Goal: Task Accomplishment & Management: Manage account settings

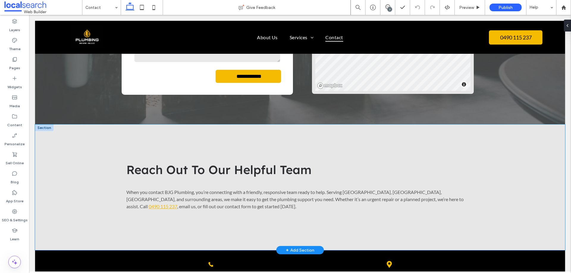
scroll to position [178, 0]
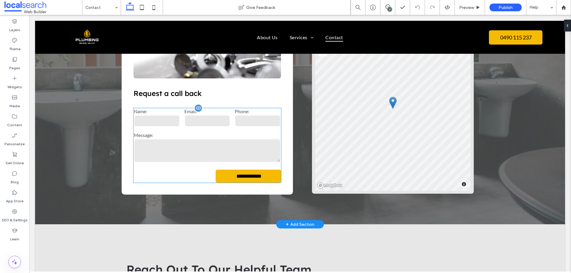
click at [245, 136] on label "Message:" at bounding box center [207, 135] width 147 height 6
click at [245, 136] on div "**********" at bounding box center [207, 82] width 171 height 223
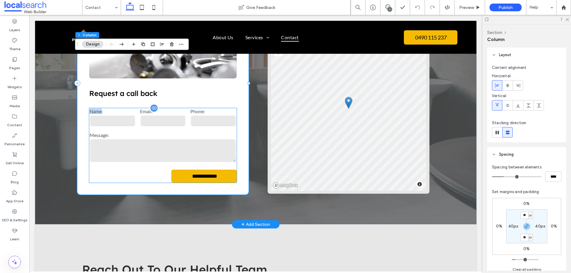
click at [209, 133] on label "Message:" at bounding box center [163, 135] width 147 height 6
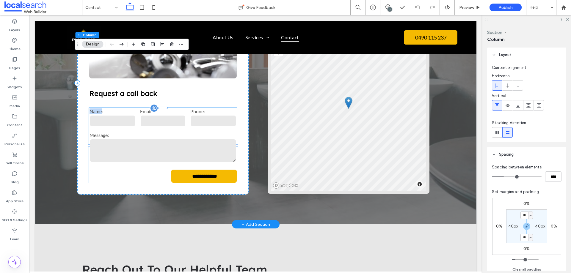
click at [209, 133] on label "Message:" at bounding box center [163, 135] width 147 height 6
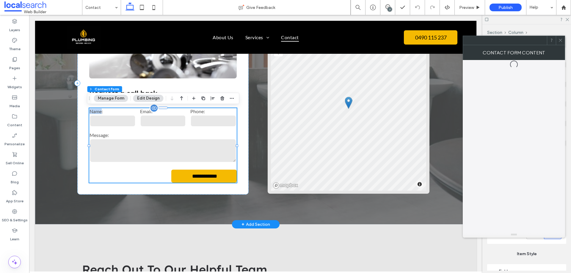
type input "*"
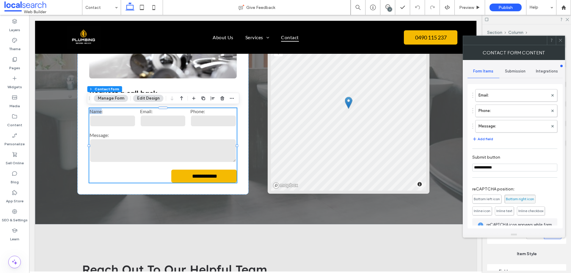
scroll to position [0, 0]
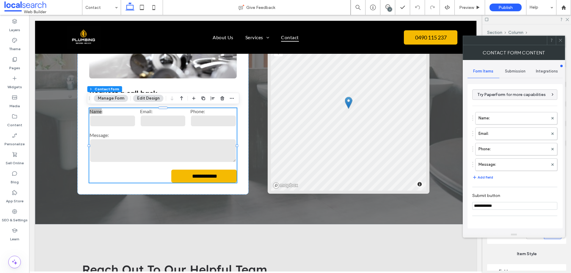
click at [513, 69] on span "Submission" at bounding box center [515, 71] width 21 height 5
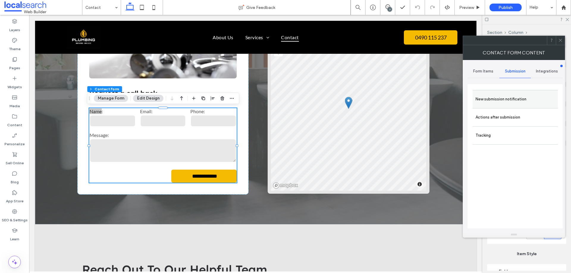
click at [513, 103] on label "New submission notification" at bounding box center [514, 99] width 79 height 12
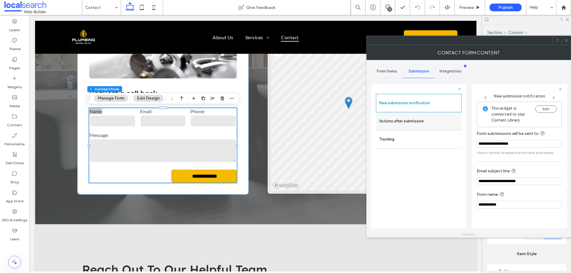
click at [415, 122] on label "Actions after submission" at bounding box center [418, 121] width 79 height 12
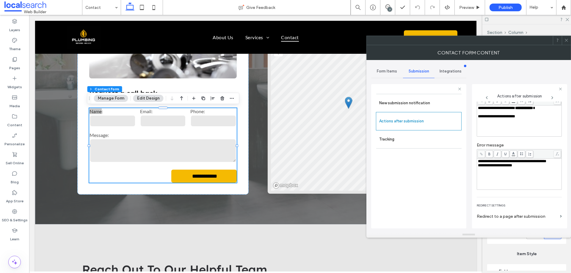
scroll to position [61, 0]
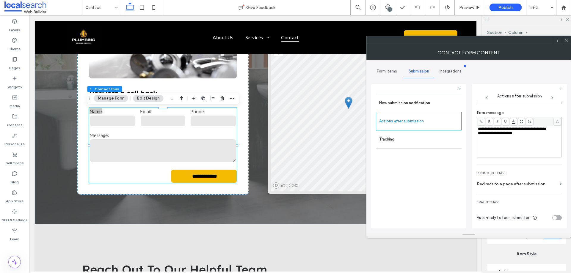
click at [570, 41] on div at bounding box center [566, 40] width 9 height 9
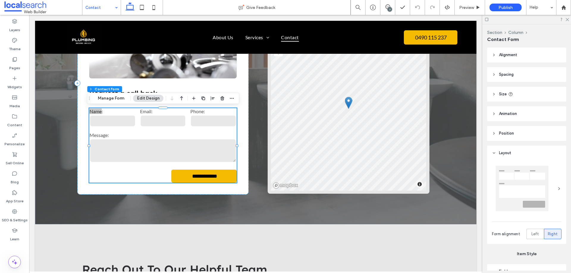
drag, startPoint x: 104, startPoint y: 6, endPoint x: 106, endPoint y: 10, distance: 5.5
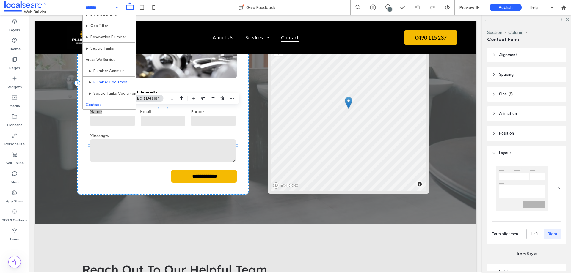
scroll to position [40, 0]
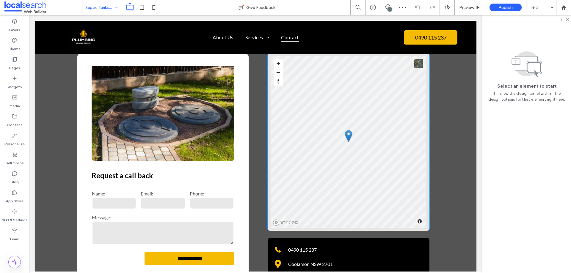
scroll to position [595, 0]
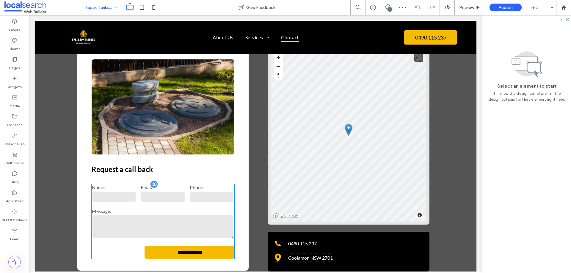
click at [172, 191] on input "email" at bounding box center [163, 197] width 44 height 12
click at [172, 187] on div "**********" at bounding box center [163, 221] width 143 height 75
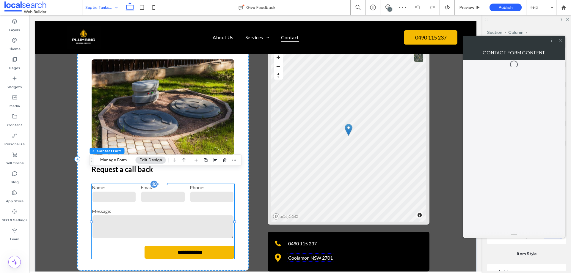
type input "*"
type input "***"
type input "*"
type input "***"
type input "*"
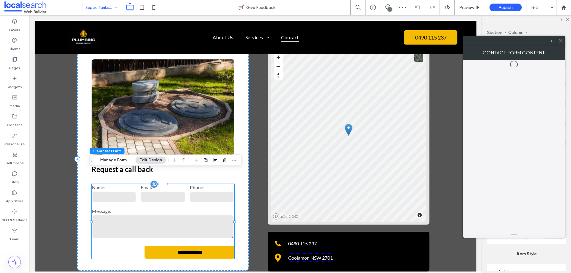
type input "*"
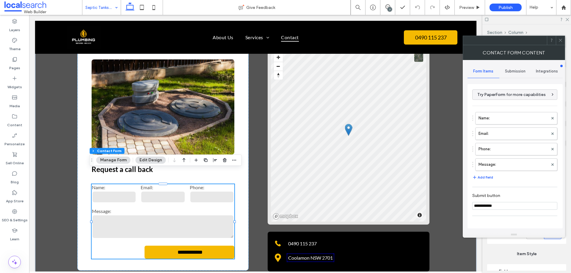
click at [522, 72] on span "Submission" at bounding box center [515, 71] width 21 height 5
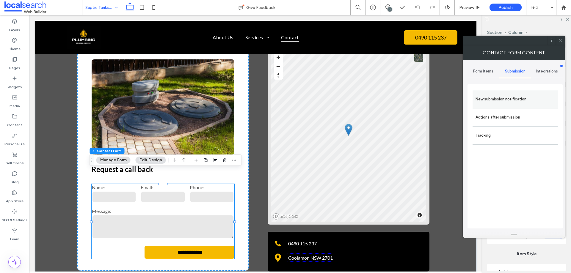
click at [517, 101] on label "New submission notification" at bounding box center [514, 99] width 79 height 12
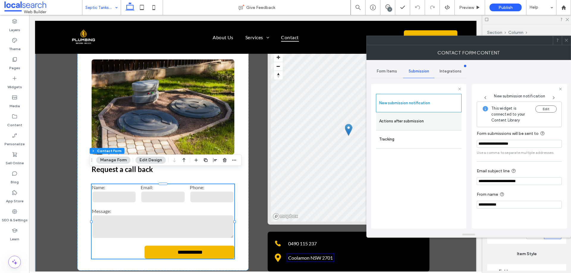
click at [422, 120] on label "Actions after submission" at bounding box center [418, 121] width 79 height 12
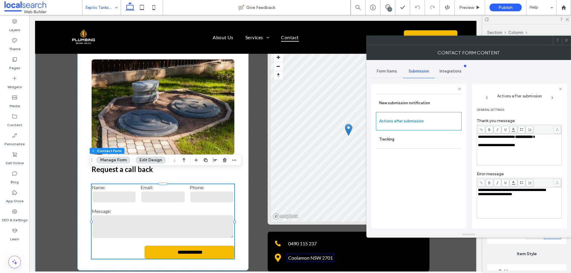
click at [415, 194] on div "New submission notification Actions after submission Tracking" at bounding box center [419, 160] width 86 height 132
click at [566, 39] on icon at bounding box center [566, 40] width 4 height 4
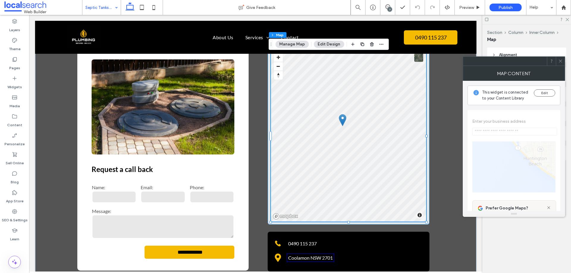
type input "**********"
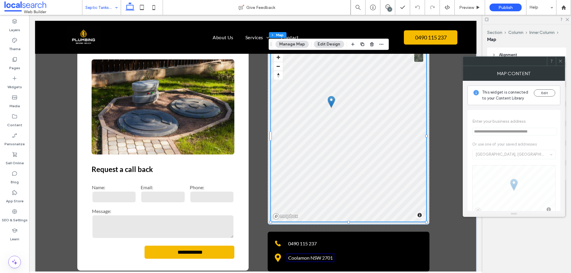
click at [560, 59] on icon at bounding box center [560, 61] width 4 height 4
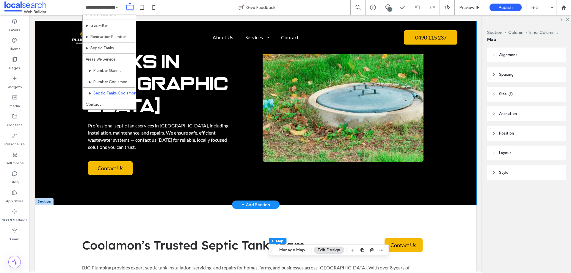
scroll to position [0, 0]
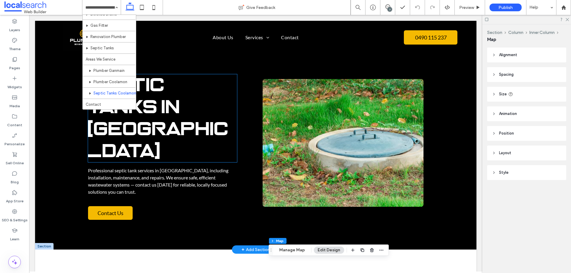
click at [162, 131] on span "Septic Tanks in Coolamon" at bounding box center [158, 118] width 141 height 86
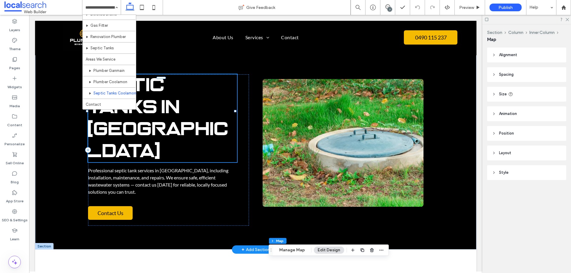
click at [162, 131] on div "Septic Tanks in Coolamon" at bounding box center [162, 118] width 149 height 88
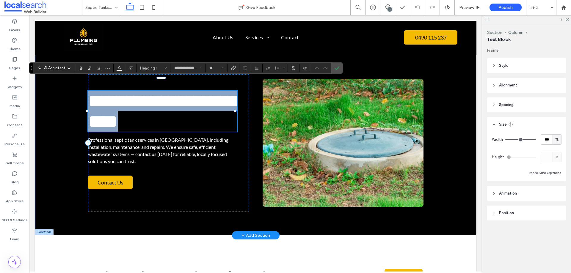
click at [145, 131] on span "**********" at bounding box center [162, 111] width 149 height 39
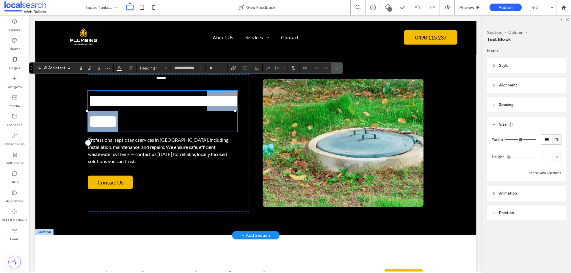
click at [145, 131] on span "**********" at bounding box center [162, 111] width 149 height 39
copy span "********"
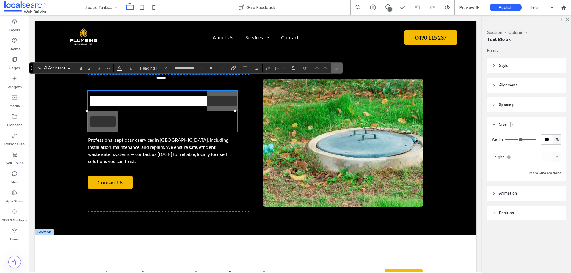
click at [336, 67] on icon "Confirm" at bounding box center [337, 68] width 5 height 5
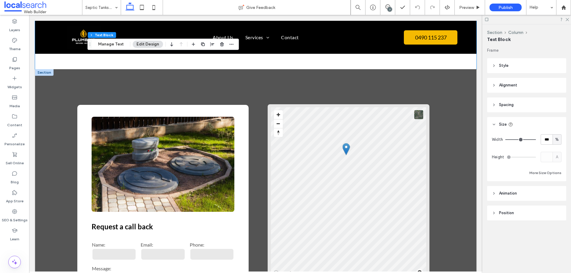
scroll to position [565, 0]
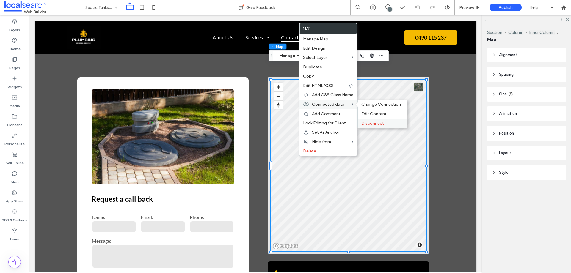
click at [368, 124] on span "Disconnect" at bounding box center [372, 123] width 23 height 5
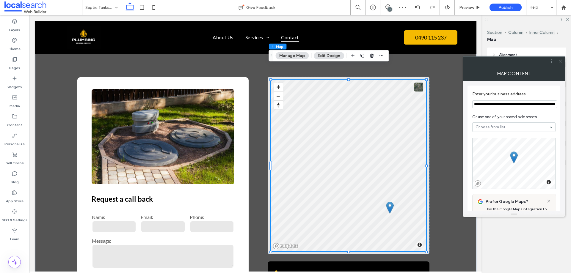
click at [505, 103] on input "**********" at bounding box center [514, 105] width 85 height 8
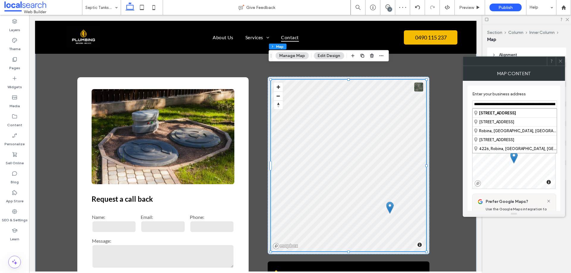
paste input
click at [506, 113] on div "Coolamon , New South Wales, Australia" at bounding box center [515, 113] width 84 height 9
type input "**********"
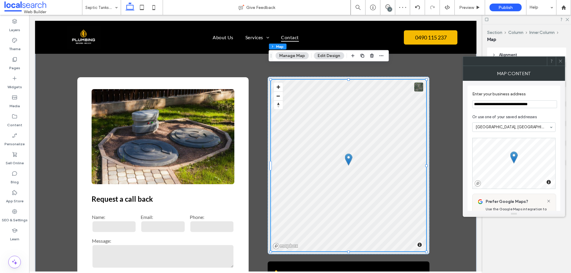
click at [560, 60] on icon at bounding box center [560, 61] width 4 height 4
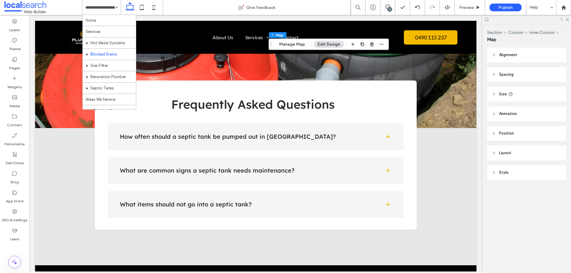
scroll to position [40, 0]
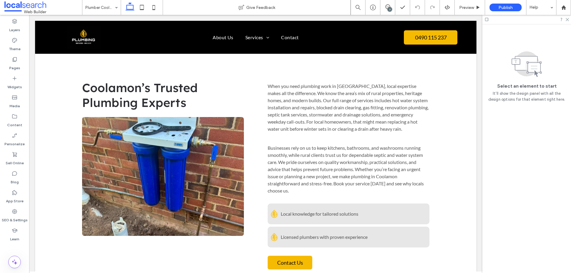
scroll to position [714, 0]
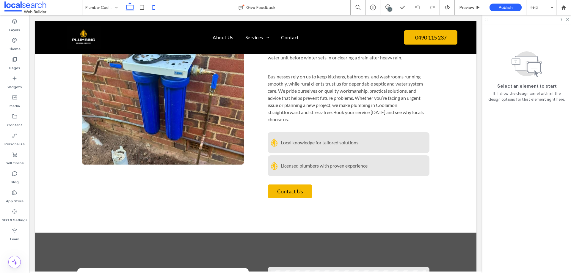
click at [156, 7] on icon at bounding box center [154, 7] width 12 height 12
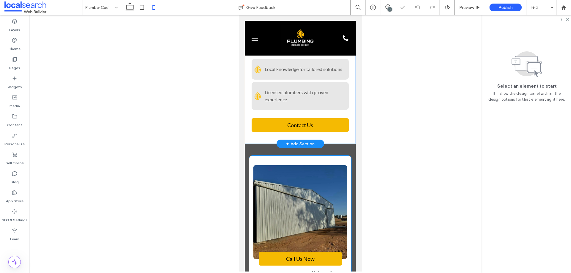
scroll to position [1076, 0]
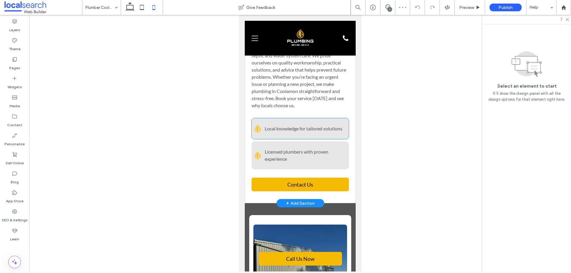
click at [272, 118] on div "BJG Plumbing Icon points Local knowledge for tailored solutions" at bounding box center [299, 128] width 97 height 21
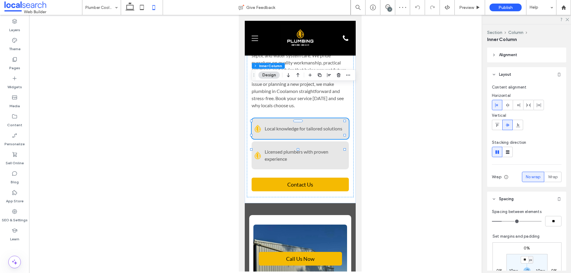
drag, startPoint x: 183, startPoint y: 73, endPoint x: 149, endPoint y: 20, distance: 62.8
click at [183, 68] on div at bounding box center [300, 143] width 542 height 257
click at [142, 9] on icon at bounding box center [142, 7] width 12 height 12
type input "*"
type input "**"
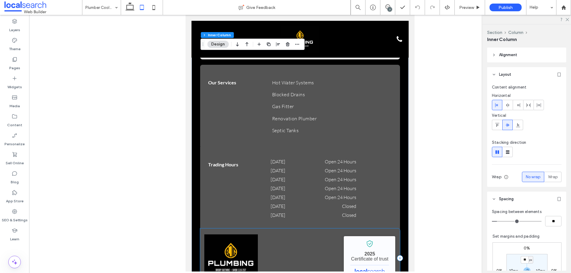
scroll to position [1592, 0]
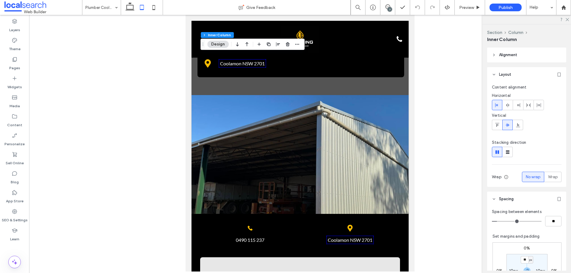
click at [151, 148] on div at bounding box center [300, 143] width 542 height 257
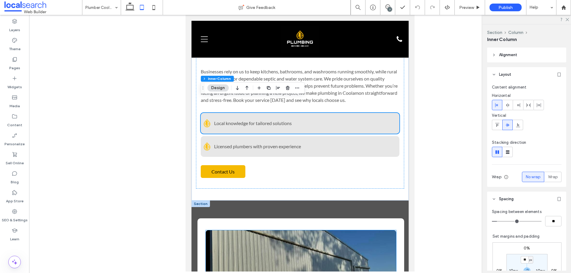
scroll to position [640, 0]
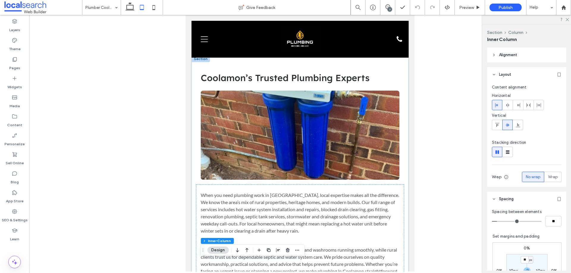
click at [149, 97] on div at bounding box center [300, 143] width 542 height 257
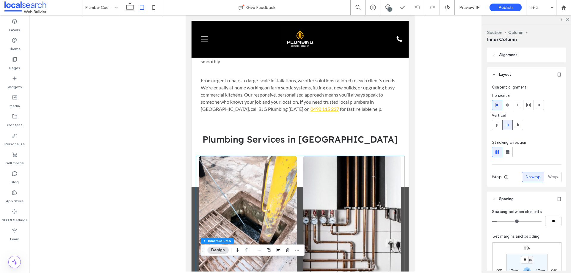
scroll to position [194, 0]
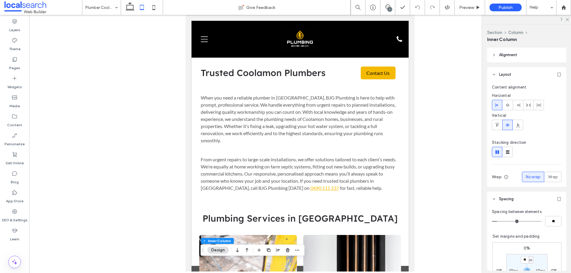
click at [141, 97] on div at bounding box center [300, 143] width 542 height 257
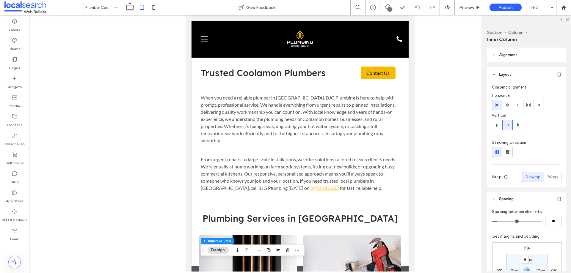
drag, startPoint x: 385, startPoint y: 3, endPoint x: 96, endPoint y: 112, distance: 308.4
click at [96, 111] on div at bounding box center [300, 143] width 542 height 257
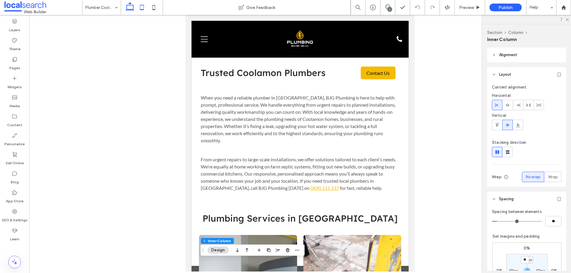
drag, startPoint x: 141, startPoint y: 93, endPoint x: 129, endPoint y: 4, distance: 89.2
click at [139, 79] on div at bounding box center [300, 143] width 542 height 257
click at [130, 2] on icon at bounding box center [130, 7] width 12 height 12
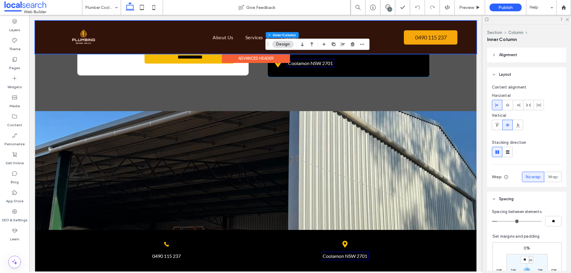
scroll to position [1299, 0]
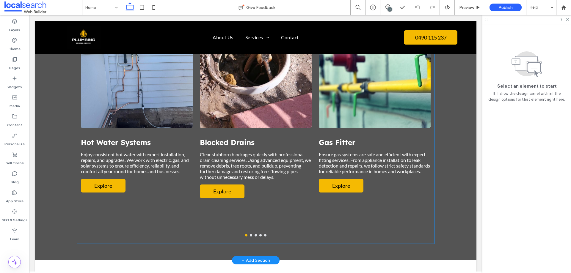
scroll to position [631, 0]
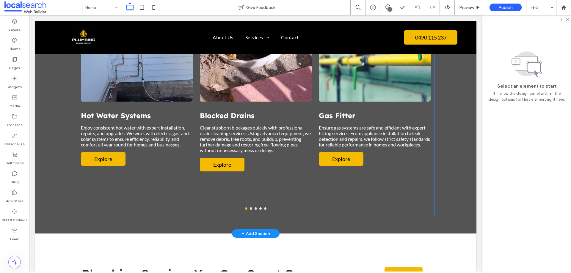
click at [250, 208] on button "go to slide 2" at bounding box center [251, 209] width 2 height 2
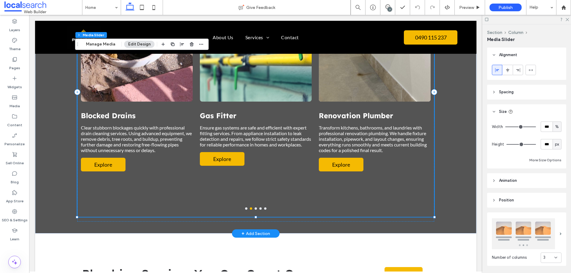
click at [255, 208] on button "go to slide 3" at bounding box center [256, 209] width 2 height 2
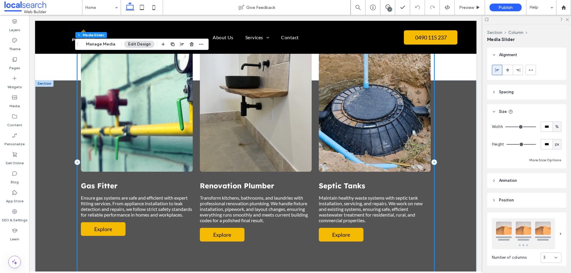
scroll to position [571, 0]
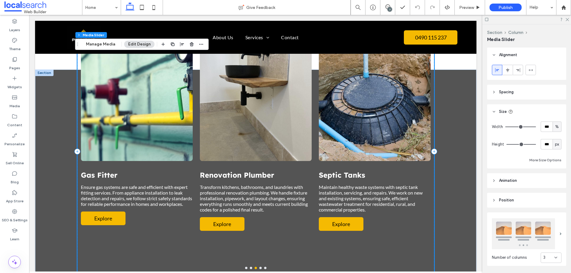
click at [259, 267] on button "go to slide 4" at bounding box center [260, 268] width 2 height 2
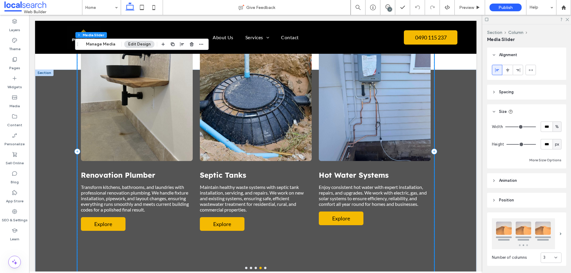
click at [264, 267] on button "go to slide 5" at bounding box center [265, 268] width 2 height 2
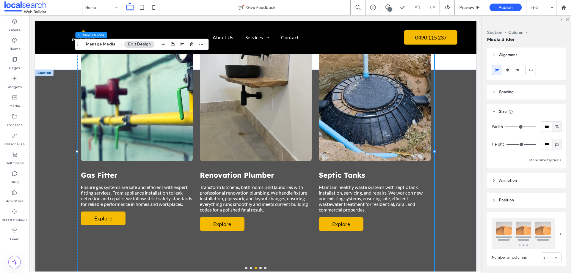
click at [17, 251] on div "Layers Theme Pages Widgets Media Content Personalize Sell Online Blog App Store…" at bounding box center [14, 144] width 29 height 258
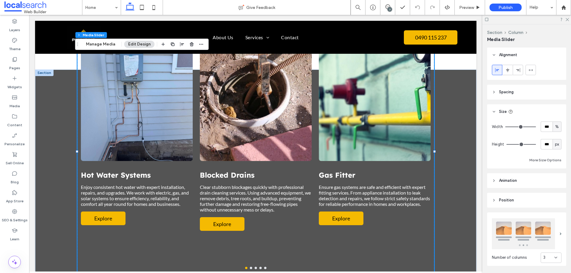
drag, startPoint x: 15, startPoint y: 262, endPoint x: 22, endPoint y: 262, distance: 6.5
click at [15, 263] on use at bounding box center [14, 262] width 5 height 5
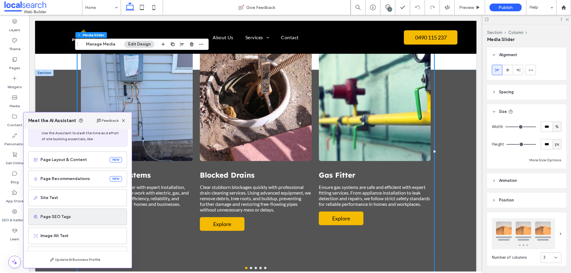
scroll to position [38, 0]
click at [70, 218] on span "Image Alt Text" at bounding box center [80, 217] width 81 height 6
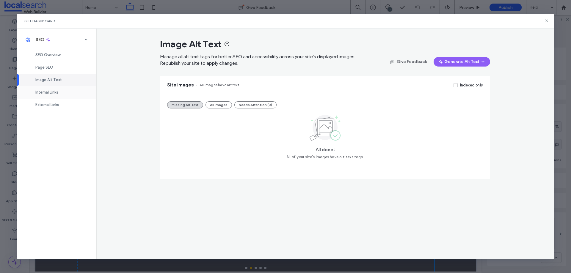
click at [55, 94] on span "Internal Links" at bounding box center [46, 92] width 23 height 4
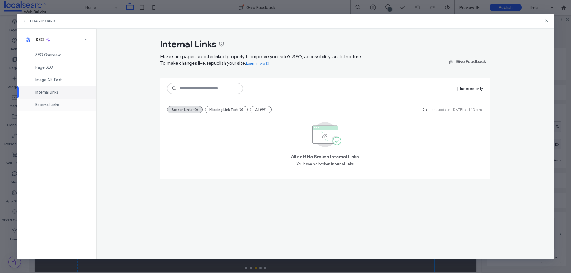
click at [52, 104] on span "External Links" at bounding box center [47, 105] width 24 height 4
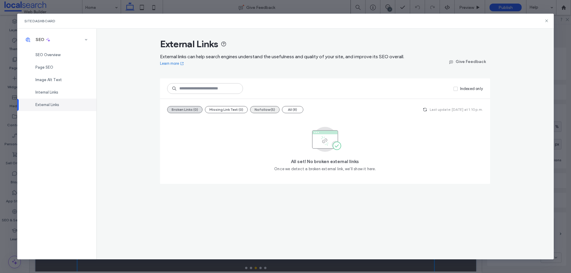
click at [274, 110] on button "Nofollow (5)" at bounding box center [264, 109] width 29 height 7
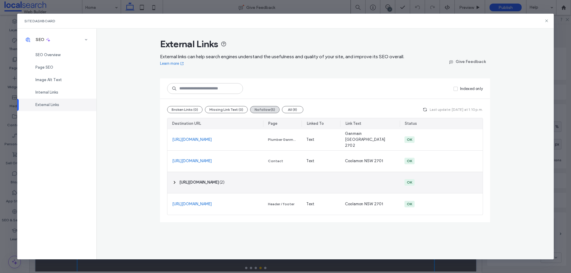
click at [176, 181] on icon at bounding box center [174, 182] width 5 height 5
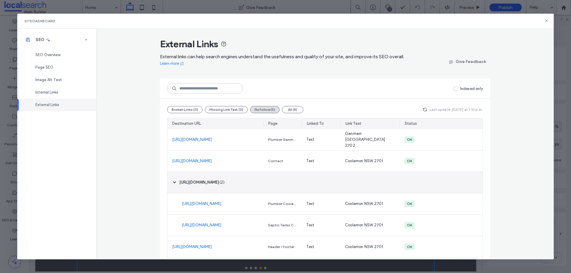
click at [172, 181] on icon at bounding box center [174, 182] width 5 height 5
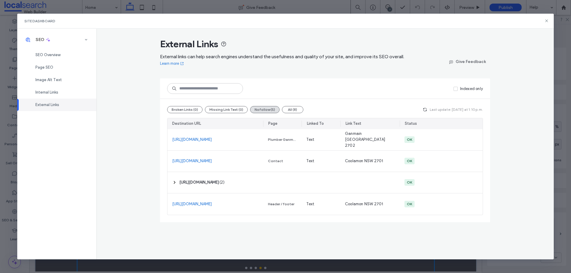
click at [547, 20] on icon at bounding box center [546, 20] width 5 height 5
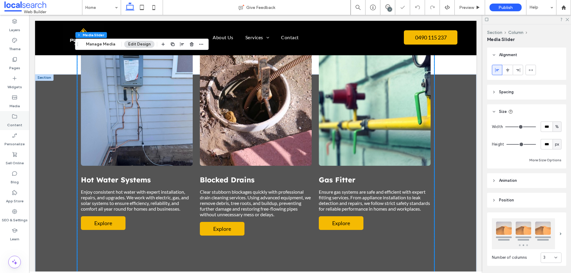
scroll to position [572, 0]
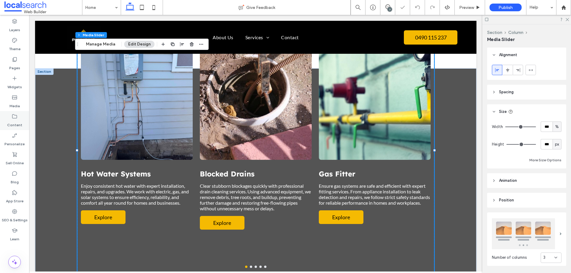
click at [7, 121] on div "Content" at bounding box center [14, 120] width 29 height 19
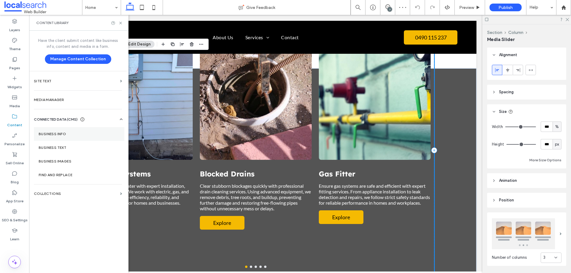
click at [59, 130] on section "Business Info" at bounding box center [79, 134] width 90 height 14
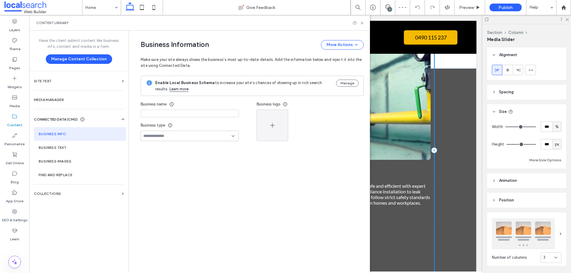
type input "**********"
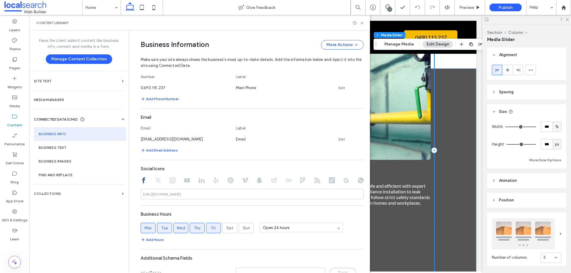
scroll to position [178, 0]
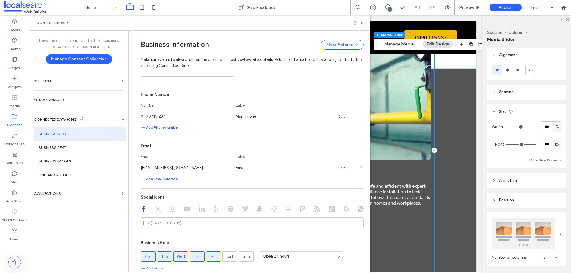
click at [338, 169] on link "Edit" at bounding box center [341, 168] width 7 height 5
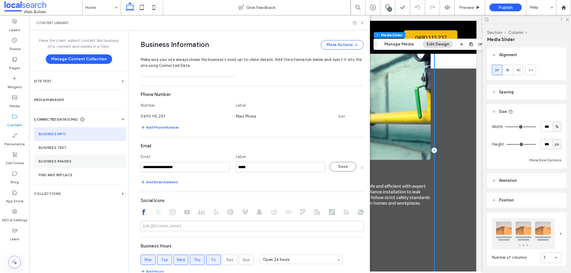
drag, startPoint x: 68, startPoint y: 167, endPoint x: 78, endPoint y: 168, distance: 9.5
click at [52, 167] on div "**********" at bounding box center [199, 152] width 341 height 242
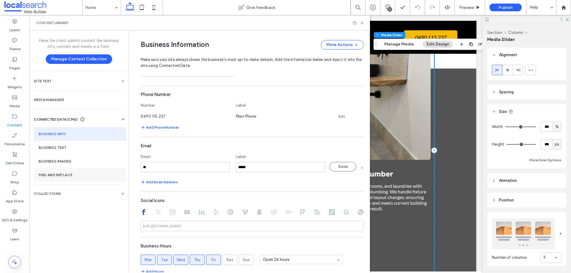
type input "*"
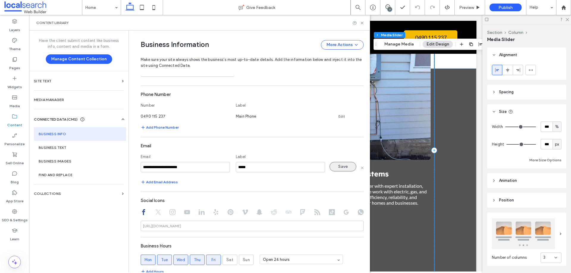
type input "**********"
click at [331, 168] on button "Save" at bounding box center [342, 167] width 27 height 10
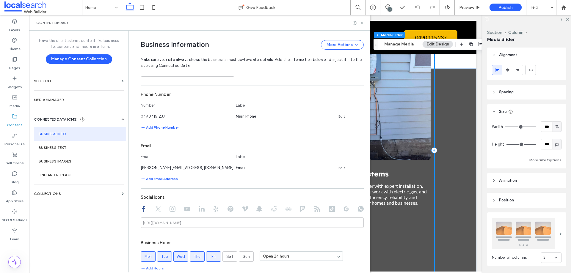
click at [363, 24] on icon at bounding box center [362, 23] width 4 height 4
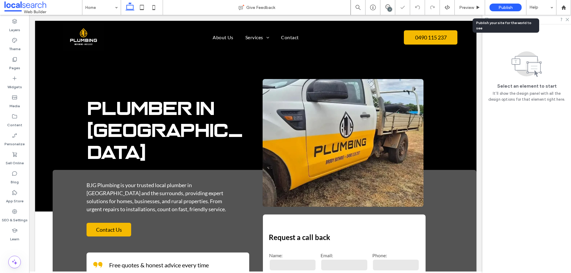
scroll to position [0, 0]
click at [500, 7] on span "Publish" at bounding box center [505, 7] width 14 height 5
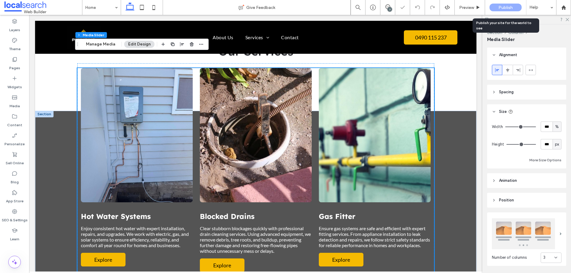
scroll to position [572, 0]
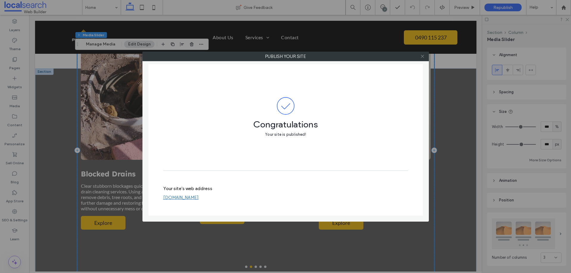
click at [423, 56] on icon at bounding box center [422, 56] width 4 height 4
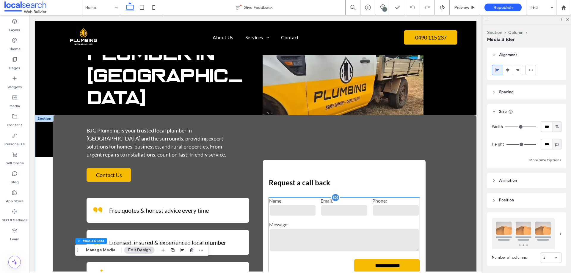
scroll to position [0, 0]
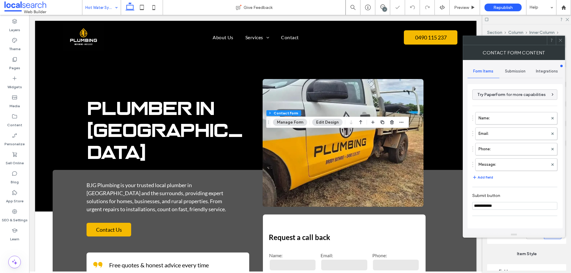
type input "*"
type input "***"
type input "*"
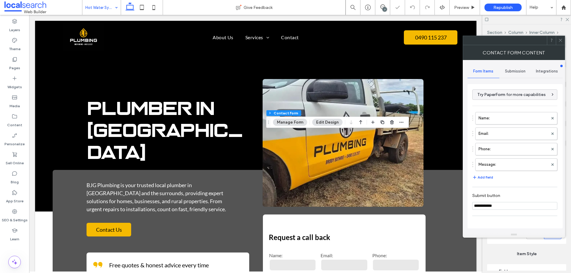
type input "***"
type input "*"
click at [519, 67] on div "Submission" at bounding box center [515, 71] width 32 height 13
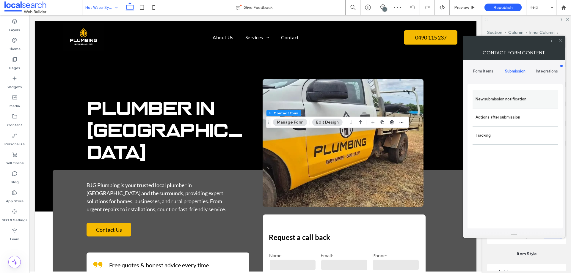
click at [510, 107] on div "New submission notification" at bounding box center [515, 99] width 85 height 18
click at [497, 99] on label "New submission notification" at bounding box center [514, 99] width 79 height 12
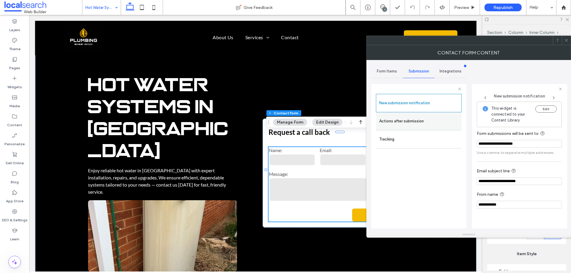
click at [424, 118] on label "Actions after submission" at bounding box center [418, 121] width 79 height 12
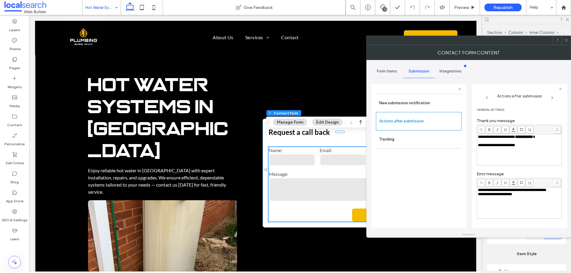
click at [568, 40] on icon at bounding box center [566, 40] width 4 height 4
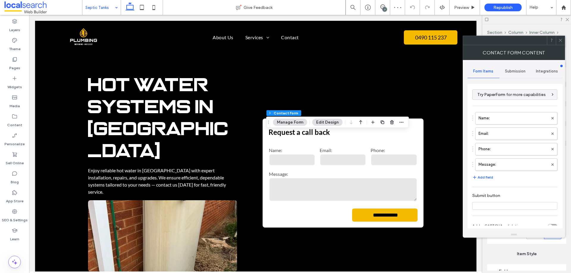
type input "**********"
type input "*"
type input "***"
type input "*"
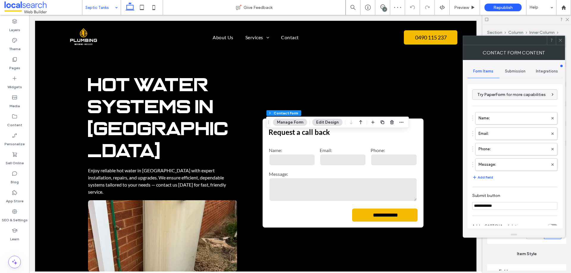
type input "*"
type input "***"
type input "*"
click at [511, 72] on span "Submission" at bounding box center [515, 71] width 21 height 5
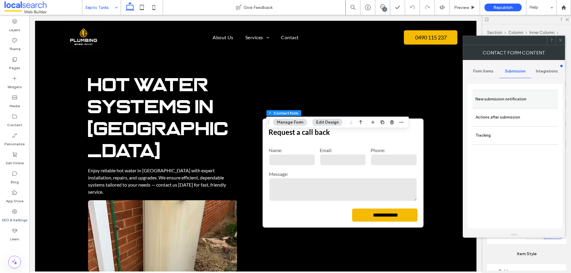
click at [514, 96] on label "New submission notification" at bounding box center [514, 99] width 79 height 12
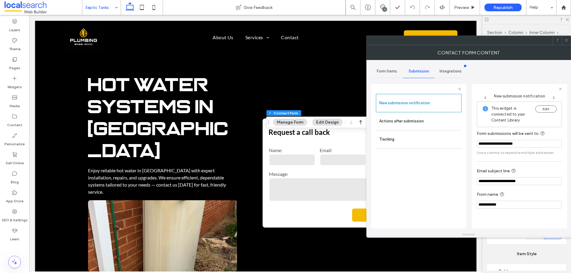
click at [566, 41] on icon at bounding box center [566, 40] width 4 height 4
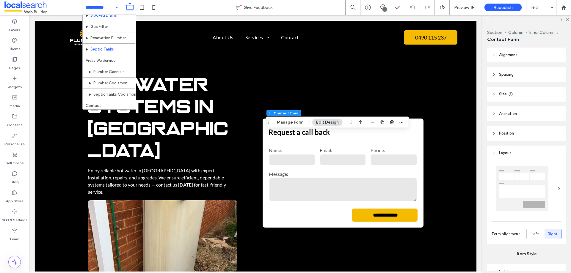
scroll to position [40, 0]
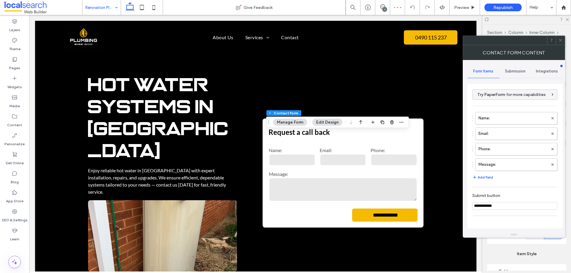
type input "*"
type input "***"
type input "*"
type input "***"
type input "*"
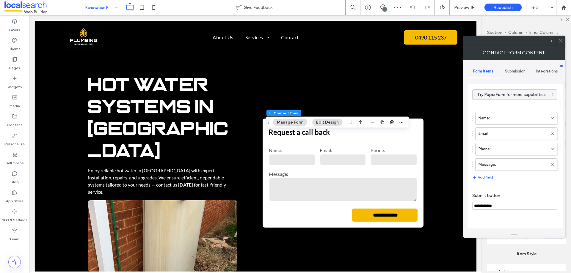
type input "*"
click at [518, 71] on span "Submission" at bounding box center [515, 71] width 21 height 5
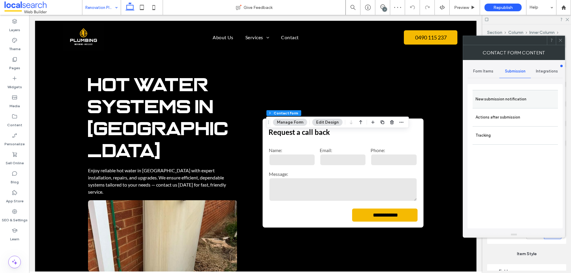
click at [513, 97] on label "New submission notification" at bounding box center [514, 99] width 79 height 12
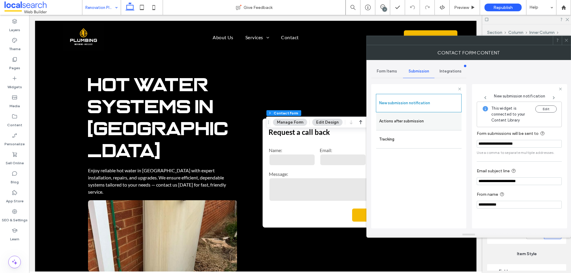
click at [413, 122] on label "Actions after submission" at bounding box center [418, 121] width 79 height 12
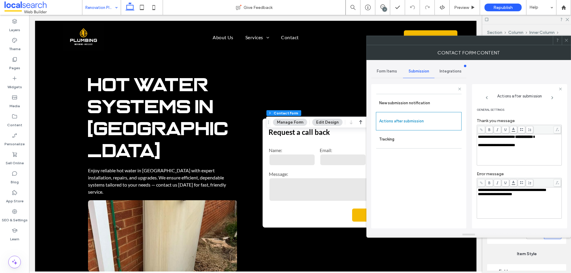
click at [568, 40] on icon at bounding box center [566, 40] width 4 height 4
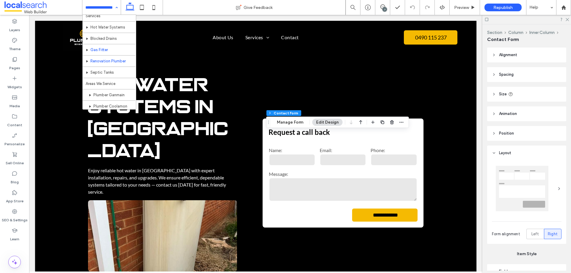
scroll to position [40, 0]
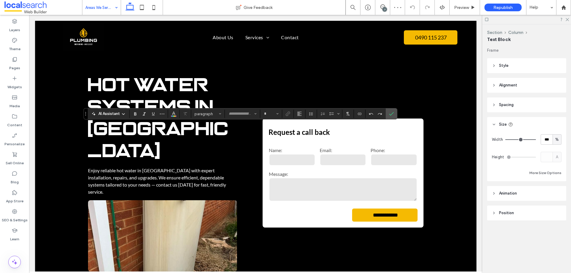
type input "**********"
type input "**"
click at [19, 247] on div at bounding box center [14, 247] width 29 height 6
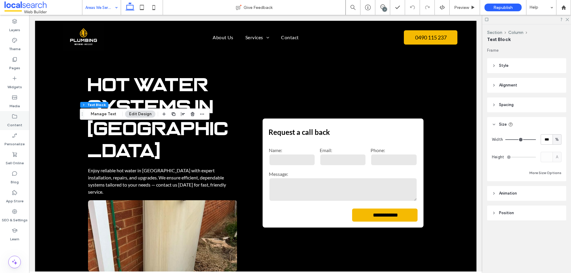
click at [15, 121] on label "Content" at bounding box center [14, 124] width 15 height 8
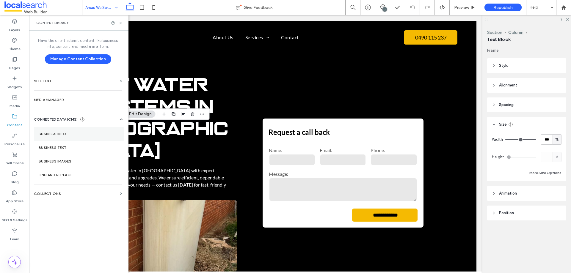
click at [65, 137] on section "Business Info" at bounding box center [79, 134] width 90 height 14
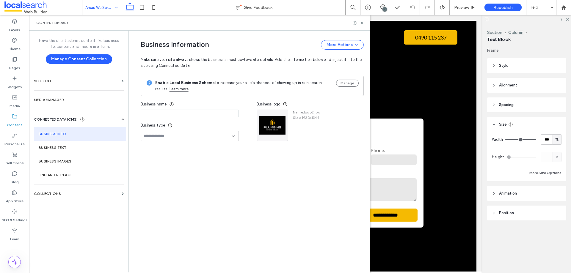
type input "**********"
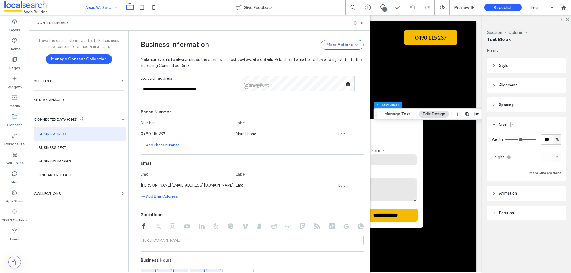
scroll to position [178, 0]
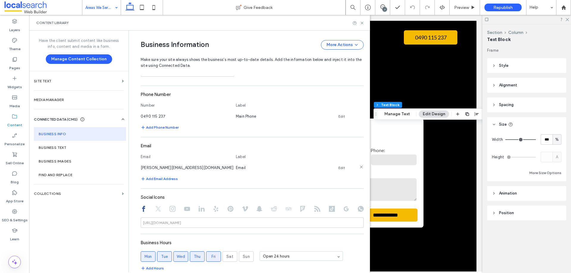
click at [340, 167] on link "Edit" at bounding box center [341, 168] width 7 height 5
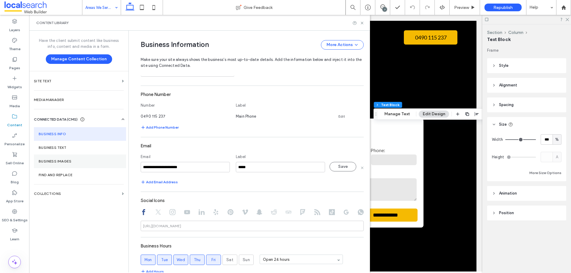
drag, startPoint x: 218, startPoint y: 169, endPoint x: 76, endPoint y: 168, distance: 142.1
click at [75, 168] on div "**********" at bounding box center [199, 152] width 341 height 242
type input "**********"
click at [336, 166] on button "Save" at bounding box center [342, 167] width 27 height 10
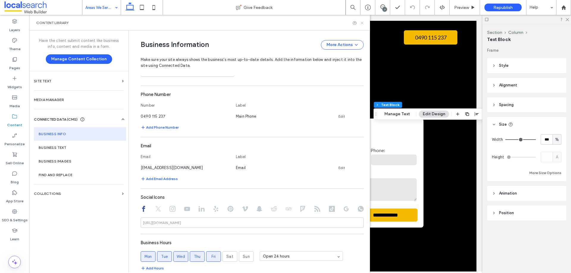
click at [362, 23] on use at bounding box center [362, 23] width 2 height 2
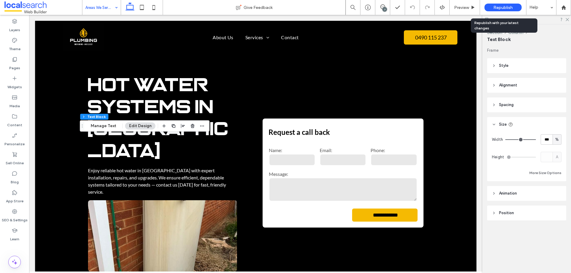
click at [494, 5] on span "Republish" at bounding box center [502, 7] width 19 height 5
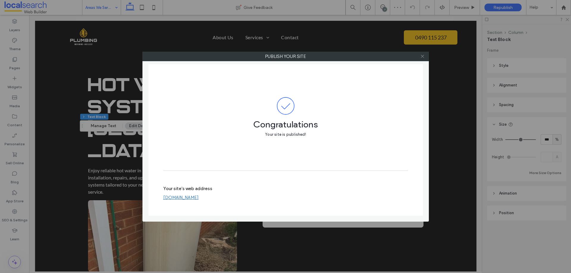
click at [423, 57] on use at bounding box center [422, 56] width 3 height 3
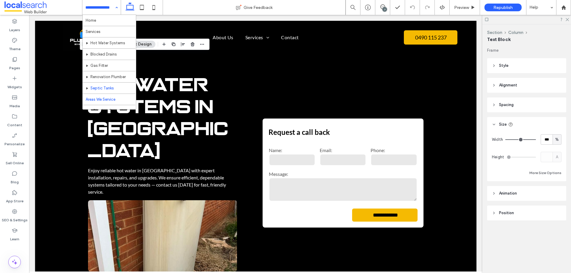
scroll to position [30, 0]
drag, startPoint x: 20, startPoint y: 249, endPoint x: 25, endPoint y: 248, distance: 4.8
click at [21, 249] on div at bounding box center [14, 247] width 29 height 6
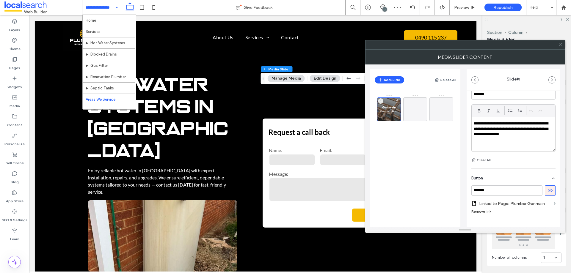
scroll to position [172, 0]
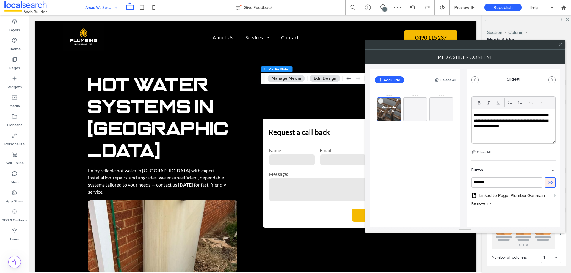
click at [406, 192] on main "Ganmain Ganmain plumbers, handling hot water, blocked drains, gas fitting, reno…" at bounding box center [415, 171] width 90 height 162
click at [562, 44] on icon at bounding box center [560, 45] width 4 height 4
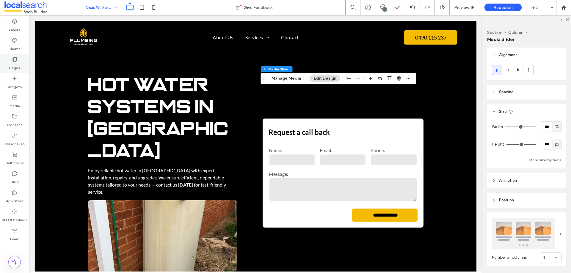
click at [11, 61] on div "Pages" at bounding box center [14, 63] width 29 height 19
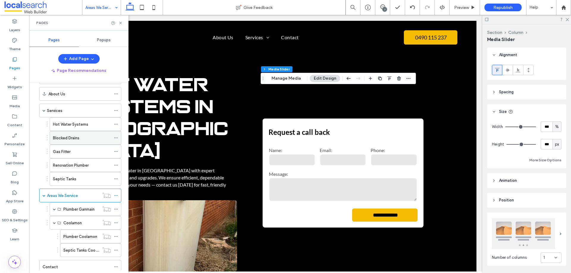
scroll to position [41, 0]
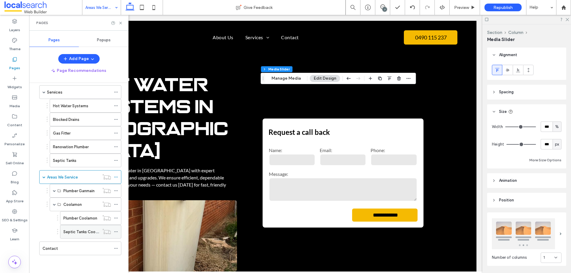
click at [115, 231] on icon at bounding box center [116, 232] width 4 height 4
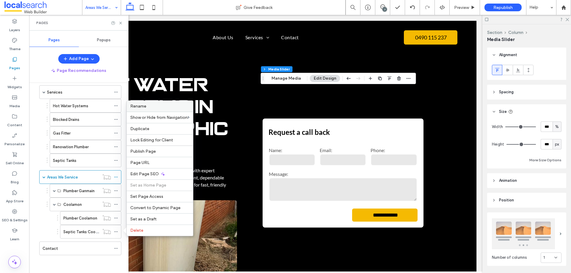
click at [144, 105] on span "Rename" at bounding box center [138, 106] width 16 height 5
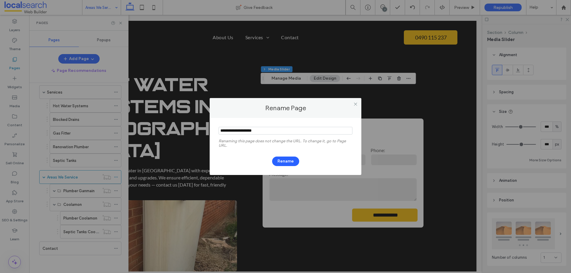
drag, startPoint x: 256, startPoint y: 131, endPoint x: 150, endPoint y: 132, distance: 105.9
click at [134, 130] on div "Rename Page Renaming this page does not change the URL. To change it, go to Pag…" at bounding box center [285, 136] width 571 height 273
click at [356, 103] on use at bounding box center [355, 104] width 3 height 3
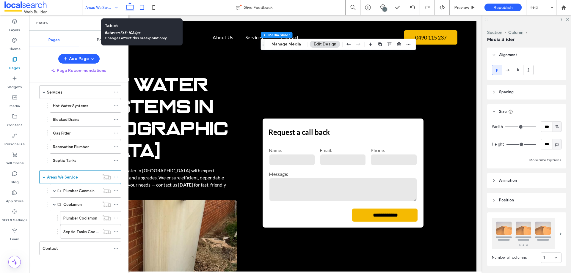
click at [142, 9] on use at bounding box center [142, 7] width 4 height 5
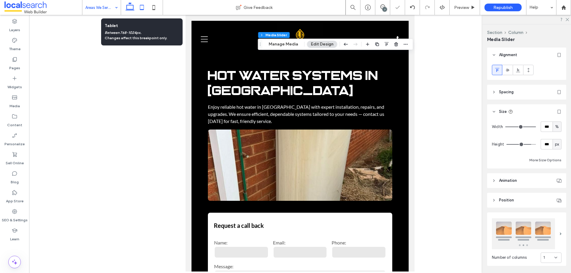
type input "***"
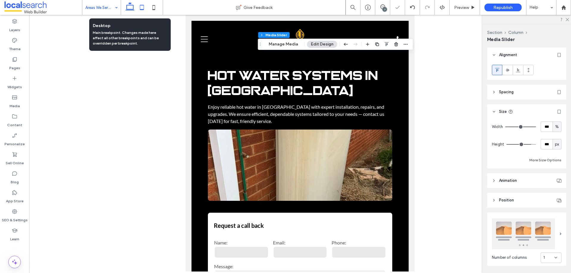
click at [128, 10] on icon at bounding box center [130, 7] width 12 height 12
type input "***"
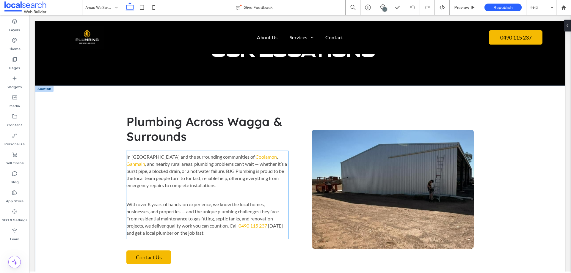
scroll to position [119, 0]
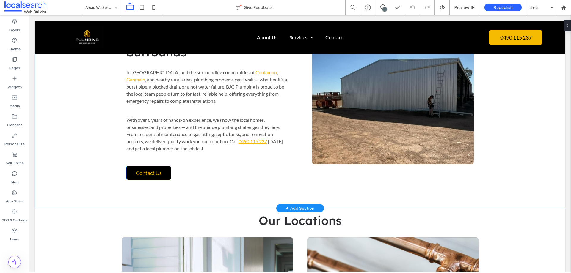
click at [141, 178] on link "Contact Us" at bounding box center [148, 173] width 45 height 14
click at [141, 178] on div "Plumbing Across Wagga & Surrounds In Wagga and the surrounding communities of C…" at bounding box center [207, 105] width 171 height 160
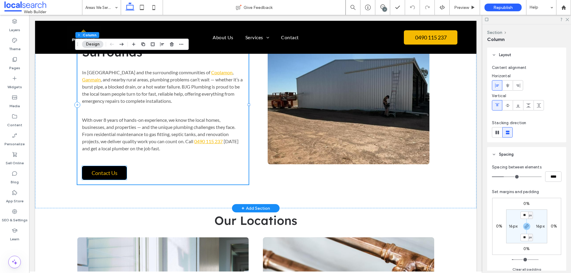
click at [96, 179] on link "Contact Us" at bounding box center [104, 173] width 45 height 14
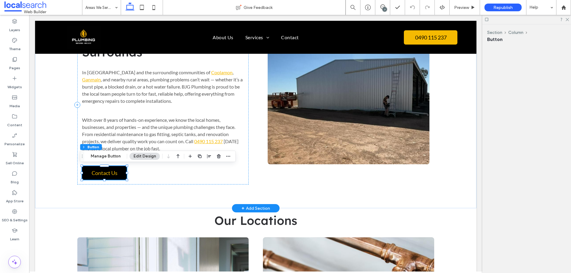
click at [96, 179] on div "Contact Us" at bounding box center [104, 173] width 45 height 14
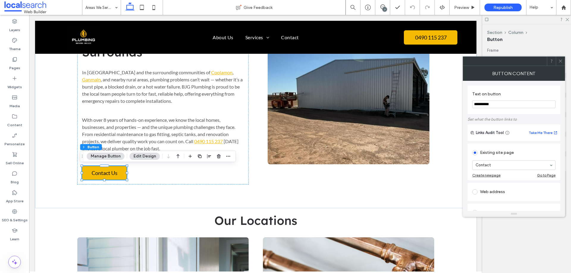
click at [560, 59] on icon at bounding box center [560, 61] width 4 height 4
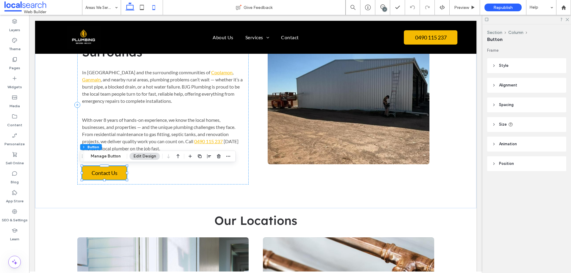
click at [154, 6] on icon at bounding box center [154, 7] width 12 height 12
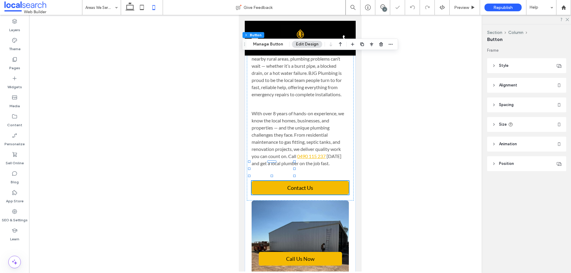
type input "***"
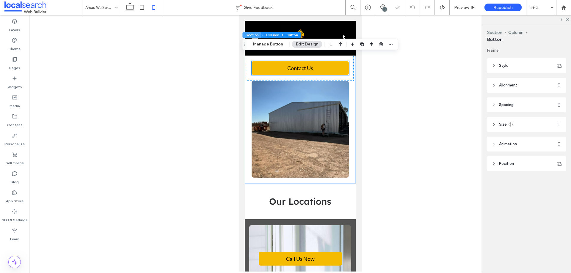
scroll to position [232, 0]
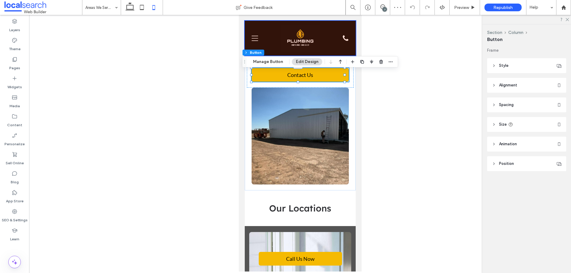
click at [254, 38] on div at bounding box center [299, 38] width 111 height 35
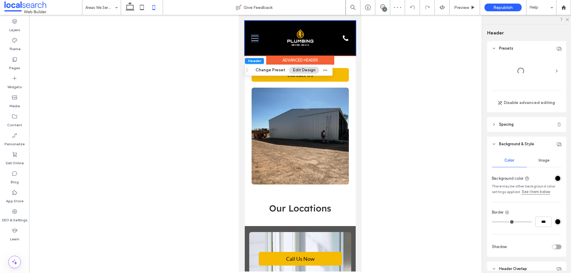
click at [254, 38] on icon "Burger Icon Burger" at bounding box center [254, 38] width 7 height 7
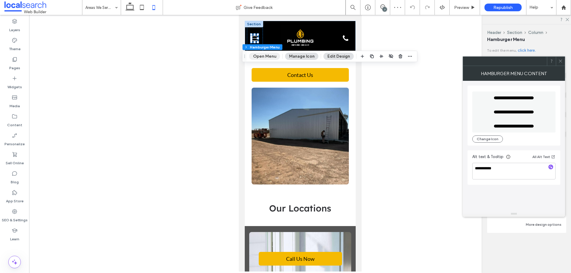
click at [261, 56] on button "Open Menu" at bounding box center [264, 56] width 31 height 7
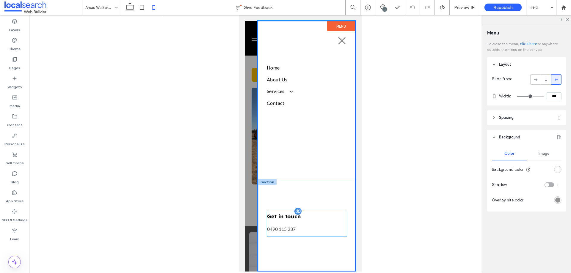
click at [283, 231] on span "0490 115 237" at bounding box center [281, 229] width 29 height 6
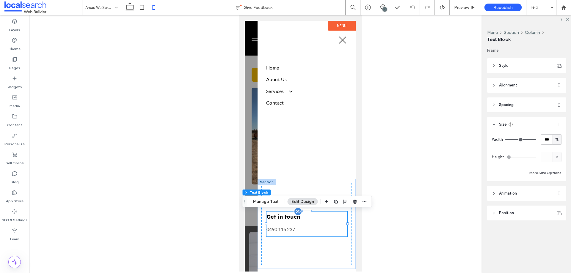
click at [283, 231] on span "0490 115 237" at bounding box center [280, 230] width 29 height 6
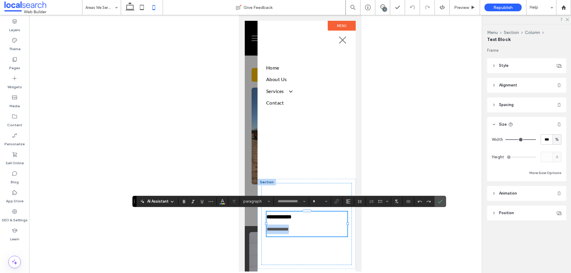
click at [283, 231] on span "**********" at bounding box center [277, 229] width 22 height 4
type input "****"
type input "**"
click at [212, 248] on div at bounding box center [300, 143] width 542 height 257
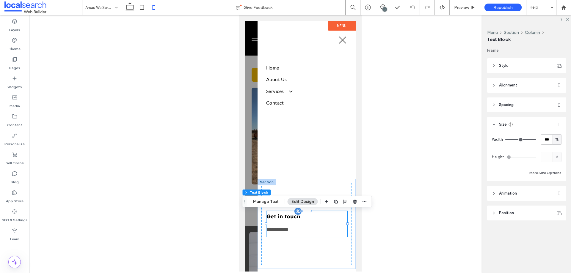
click at [189, 175] on div at bounding box center [300, 143] width 542 height 257
click at [249, 223] on div at bounding box center [299, 146] width 111 height 251
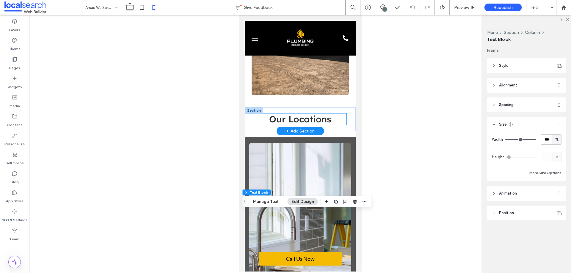
scroll to position [470, 0]
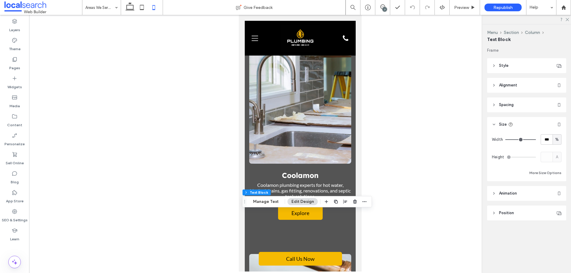
drag, startPoint x: 167, startPoint y: 128, endPoint x: 172, endPoint y: 120, distance: 8.4
click at [167, 127] on div at bounding box center [300, 143] width 542 height 257
click at [131, 7] on icon at bounding box center [130, 7] width 12 height 12
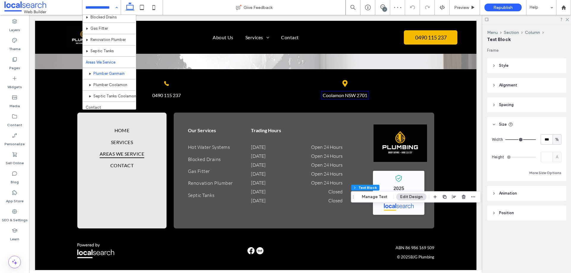
scroll to position [40, 0]
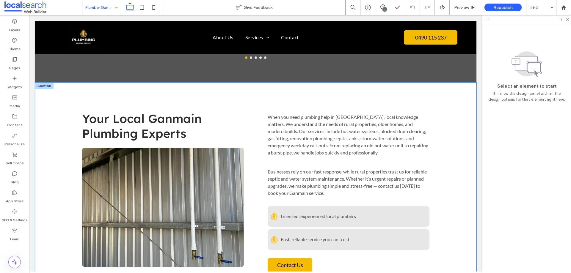
scroll to position [714, 0]
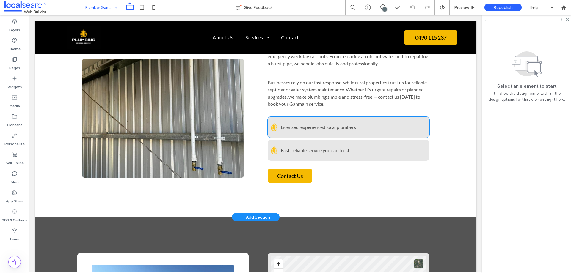
click at [297, 117] on div "BJG Plumbing Icon points Licensed, experienced local plumbers" at bounding box center [349, 127] width 162 height 21
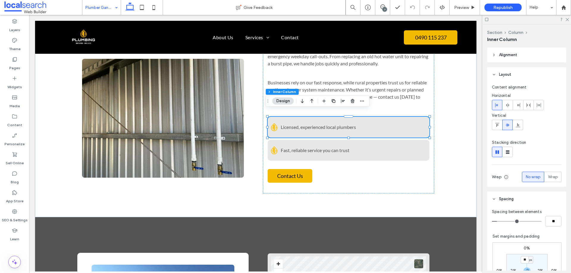
click at [111, 14] on input at bounding box center [99, 7] width 29 height 15
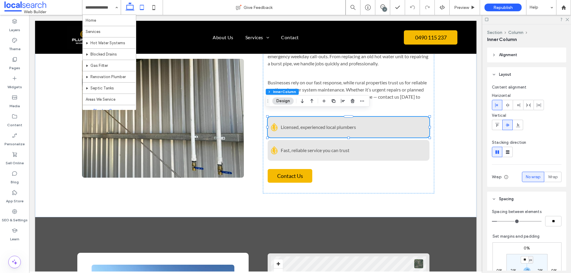
click at [142, 12] on icon at bounding box center [142, 7] width 12 height 12
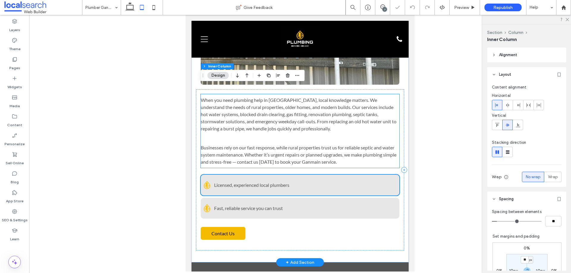
scroll to position [806, 0]
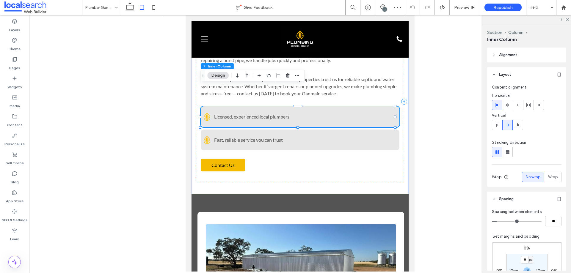
click at [140, 53] on div at bounding box center [300, 143] width 542 height 257
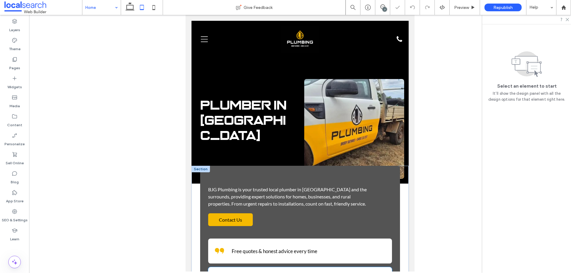
scroll to position [149, 0]
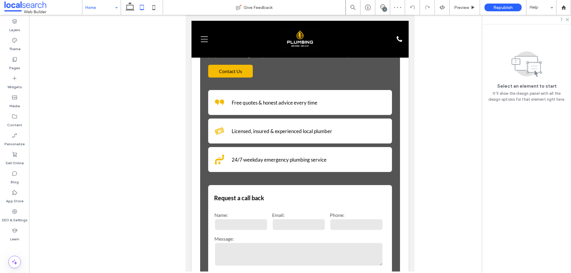
click at [157, 108] on div at bounding box center [300, 143] width 542 height 257
click at [244, 102] on span "Free quotes & honest advice every time" at bounding box center [275, 103] width 86 height 6
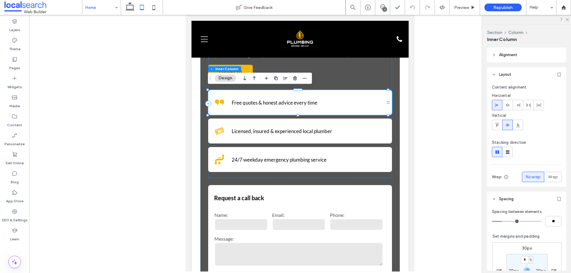
drag, startPoint x: 170, startPoint y: 118, endPoint x: 172, endPoint y: 121, distance: 3.6
click at [171, 121] on div at bounding box center [300, 143] width 542 height 257
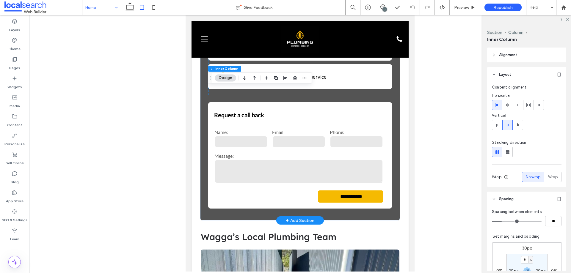
scroll to position [268, 0]
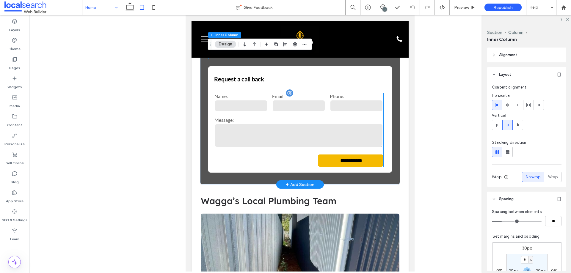
click at [274, 106] on input "email" at bounding box center [298, 106] width 53 height 12
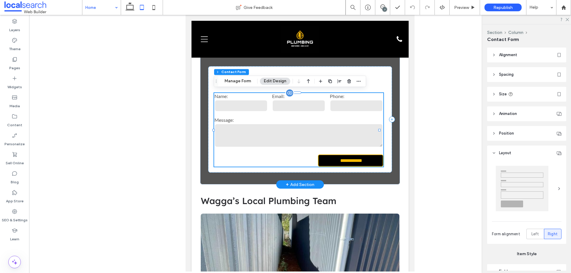
type input "*"
type input "***"
type input "*"
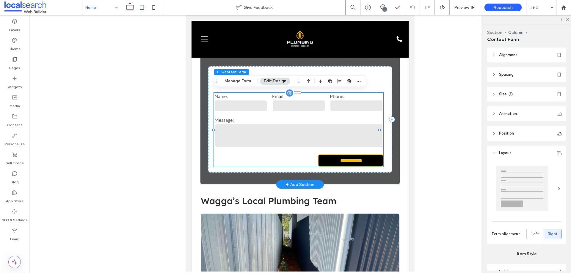
type input "***"
type input "*"
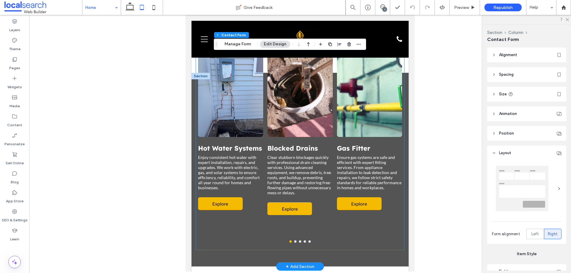
scroll to position [743, 0]
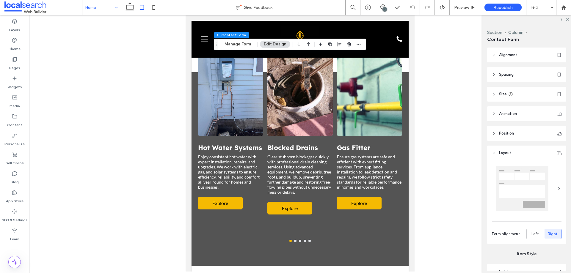
click at [145, 192] on div at bounding box center [300, 143] width 542 height 257
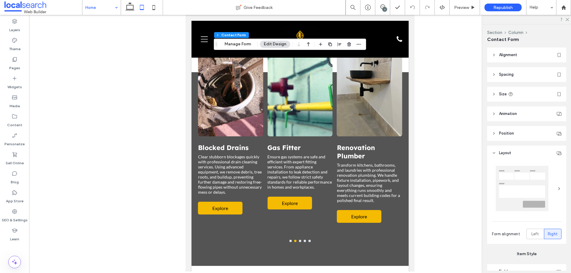
click at [87, 148] on div at bounding box center [300, 143] width 542 height 257
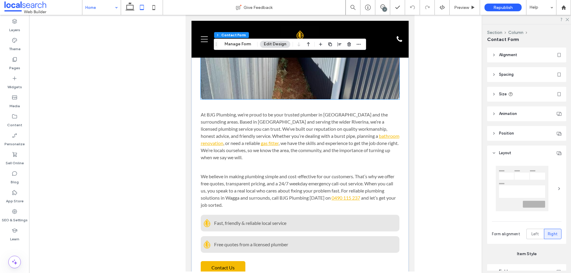
scroll to position [520, 0]
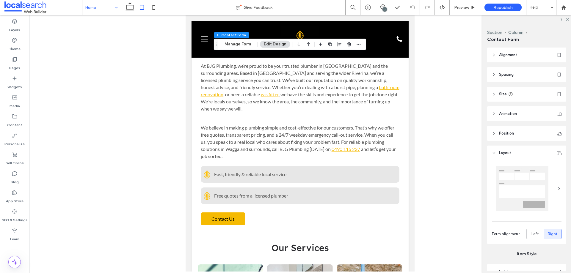
click at [131, 106] on div at bounding box center [300, 143] width 542 height 257
click at [133, 136] on div at bounding box center [300, 143] width 542 height 257
click at [152, 7] on icon at bounding box center [154, 7] width 12 height 12
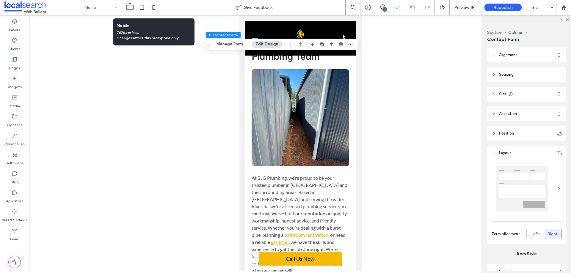
type input "***"
type input "**"
type input "****"
type input "***"
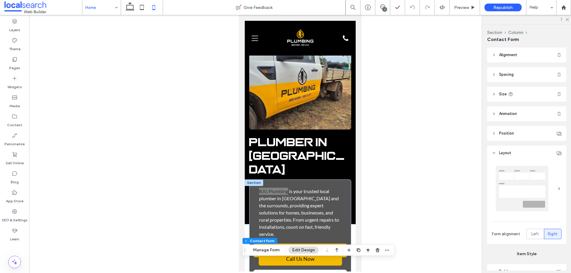
scroll to position [59, 0]
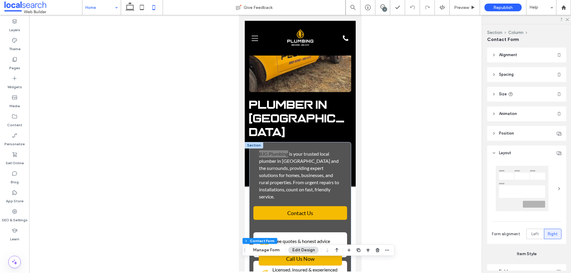
click at [193, 160] on div at bounding box center [300, 143] width 542 height 257
click at [128, 119] on div at bounding box center [300, 143] width 542 height 257
click at [160, 152] on div at bounding box center [300, 143] width 542 height 257
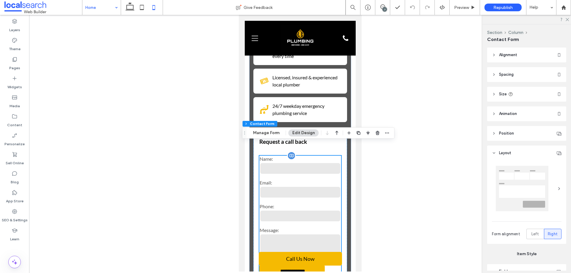
scroll to position [238, 0]
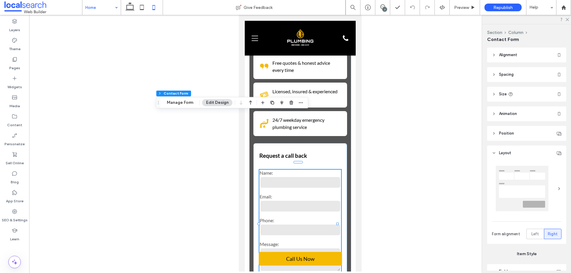
drag, startPoint x: 243, startPoint y: 139, endPoint x: 157, endPoint y: 103, distance: 93.6
click at [157, 103] on icon "Drag" at bounding box center [158, 103] width 5 height 4
click at [159, 210] on div at bounding box center [300, 143] width 542 height 257
click at [105, 86] on div at bounding box center [300, 143] width 542 height 257
click at [132, 9] on icon at bounding box center [130, 7] width 12 height 12
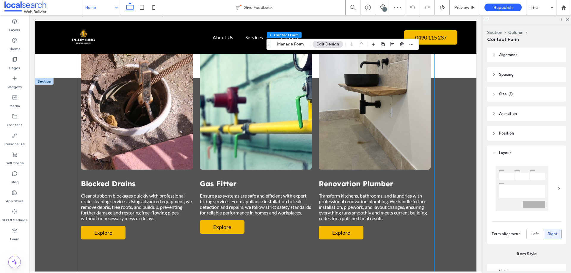
scroll to position [592, 0]
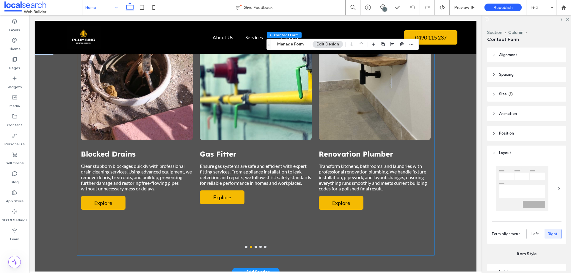
click at [255, 246] on button "go to slide 3" at bounding box center [256, 247] width 2 height 2
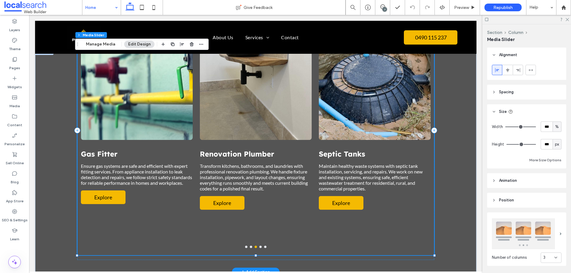
click at [259, 246] on button "go to slide 4" at bounding box center [260, 247] width 2 height 2
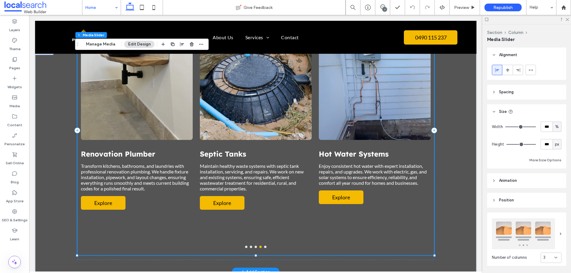
click at [264, 246] on button "go to slide 5" at bounding box center [265, 247] width 2 height 2
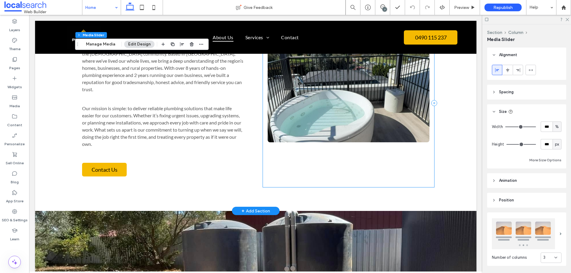
scroll to position [949, 0]
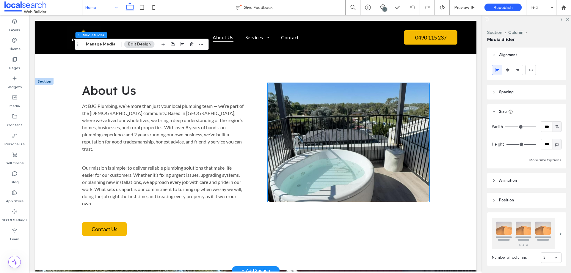
click at [282, 146] on link at bounding box center [349, 142] width 162 height 119
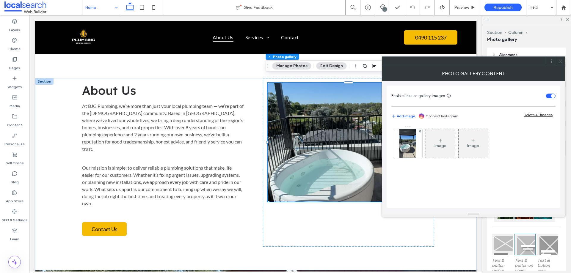
click at [562, 62] on icon at bounding box center [560, 61] width 4 height 4
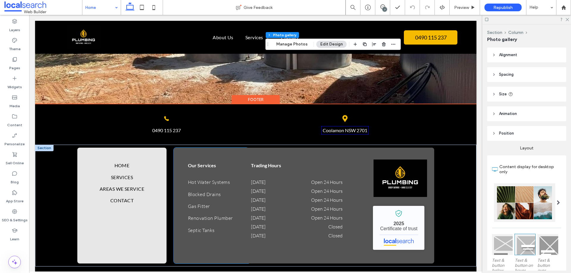
scroll to position [1255, 0]
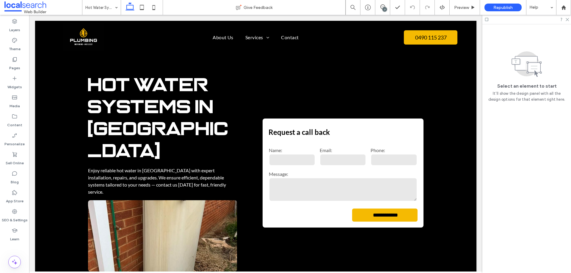
click at [23, 250] on div "Layers Theme Pages Widgets Media Content Personalize Sell Online Blog App Store…" at bounding box center [14, 144] width 29 height 258
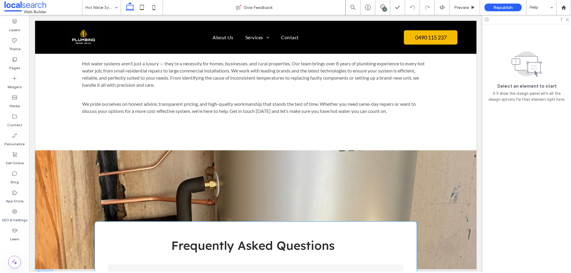
scroll to position [535, 0]
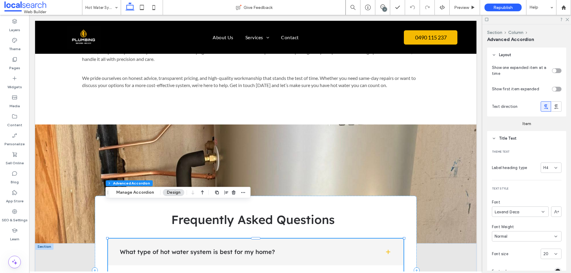
type input "**"
type input "****"
type input "*"
type input "**"
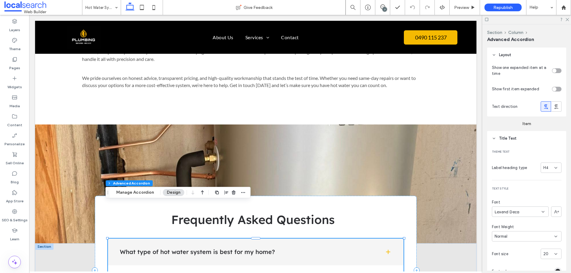
type input "****"
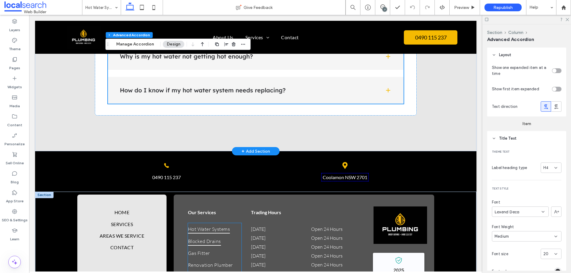
scroll to position [773, 0]
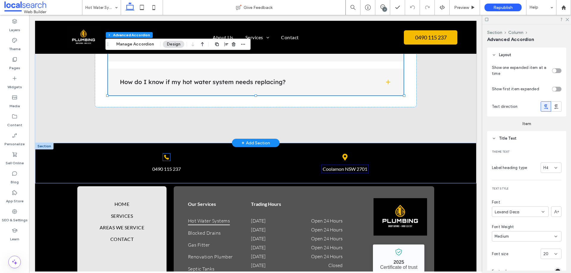
click at [165, 154] on icon "Phone Icon" at bounding box center [166, 157] width 7 height 7
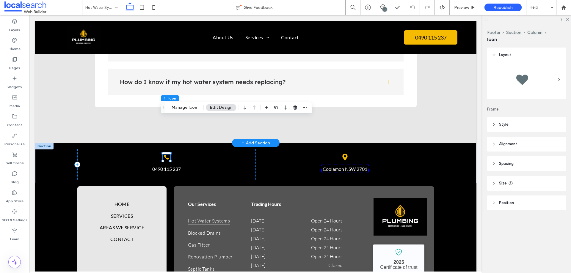
click at [165, 154] on icon "Phone Icon" at bounding box center [166, 157] width 7 height 7
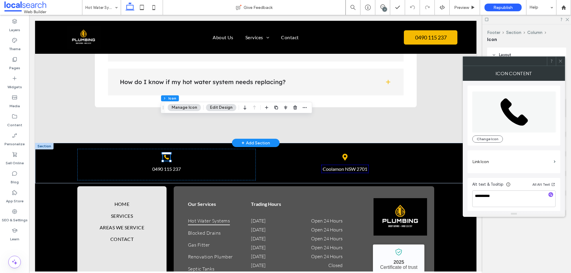
scroll to position [1, 0]
click at [562, 60] on icon at bounding box center [560, 61] width 4 height 4
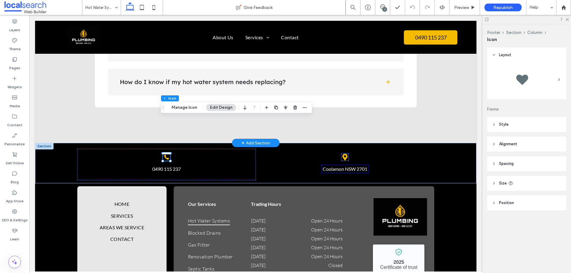
click at [342, 154] on icon "Map Icon" at bounding box center [344, 157] width 7 height 7
click at [342, 154] on div "Map Icon" at bounding box center [344, 157] width 7 height 7
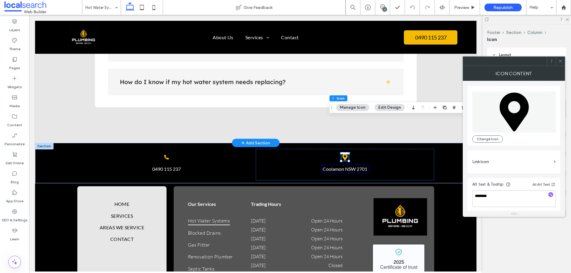
click at [562, 57] on span at bounding box center [560, 61] width 4 height 9
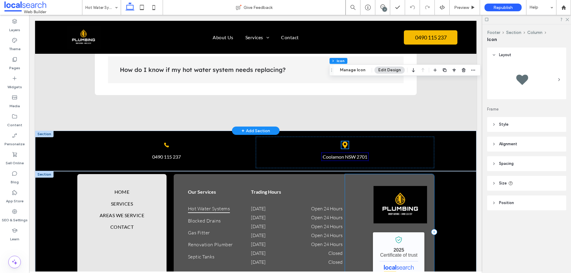
scroll to position [751, 0]
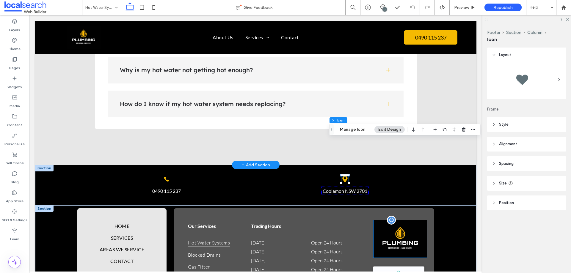
click at [398, 220] on img at bounding box center [400, 238] width 54 height 37
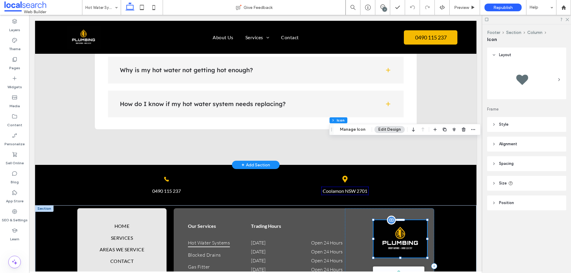
click at [398, 220] on div at bounding box center [400, 238] width 54 height 37
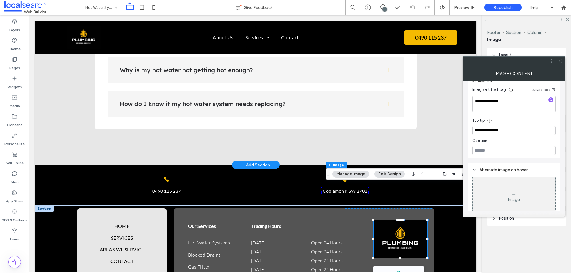
scroll to position [199, 0]
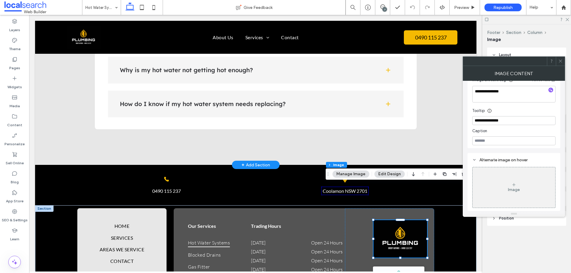
click at [560, 59] on icon at bounding box center [560, 61] width 4 height 4
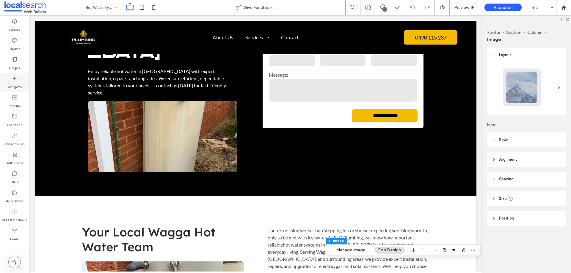
scroll to position [67, 0]
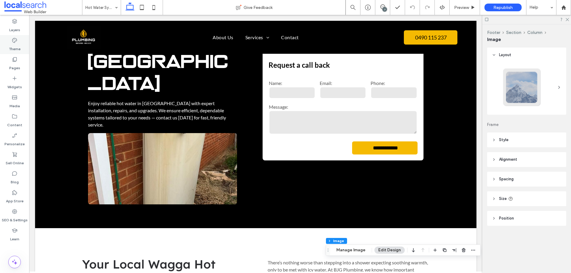
click at [12, 52] on div "Theme" at bounding box center [14, 44] width 29 height 19
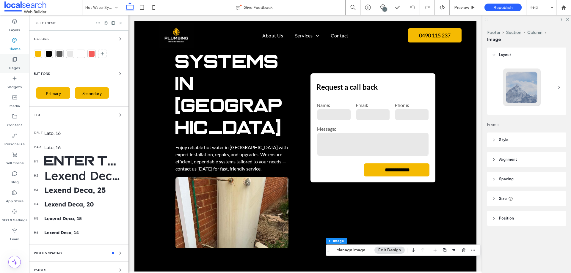
click at [12, 59] on icon at bounding box center [15, 59] width 6 height 6
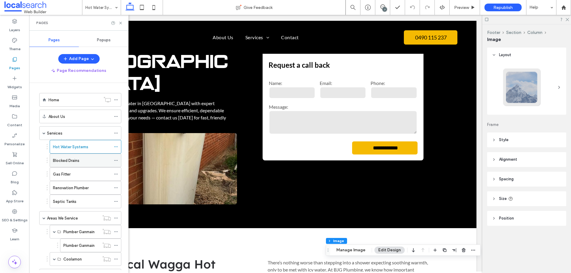
click at [68, 161] on label "Blocked Drains" at bounding box center [66, 161] width 26 height 10
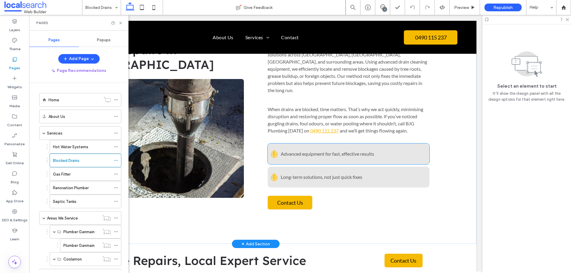
scroll to position [178, 0]
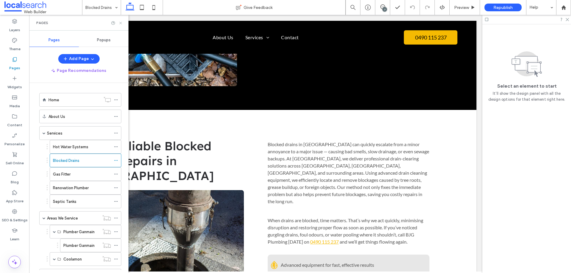
click at [121, 23] on use at bounding box center [120, 23] width 2 height 2
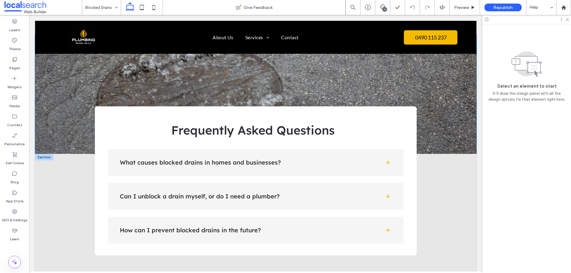
scroll to position [684, 0]
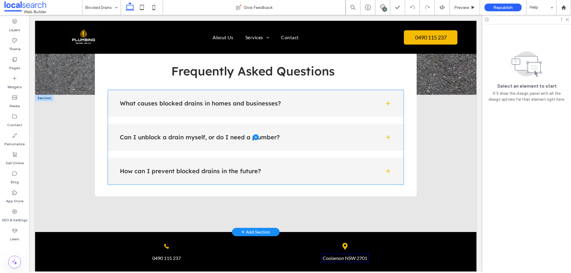
click at [227, 149] on span at bounding box center [256, 137] width 296 height 95
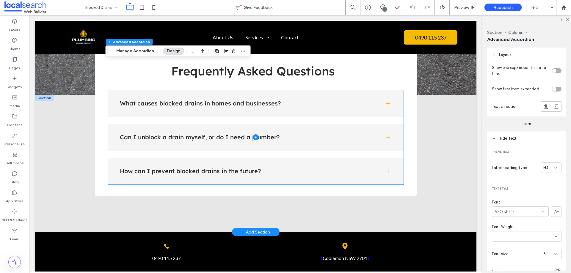
type input "***"
type input "**"
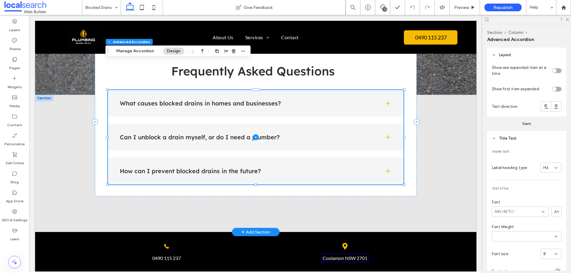
type input "**"
type input "****"
type input "*"
type input "**"
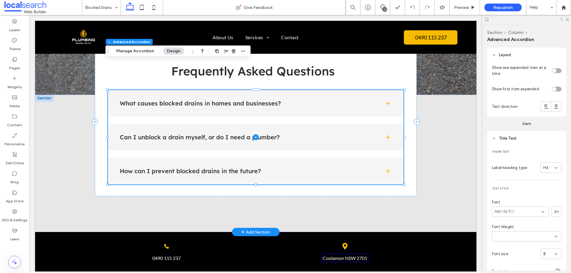
type input "****"
click at [229, 144] on span at bounding box center [256, 137] width 296 height 95
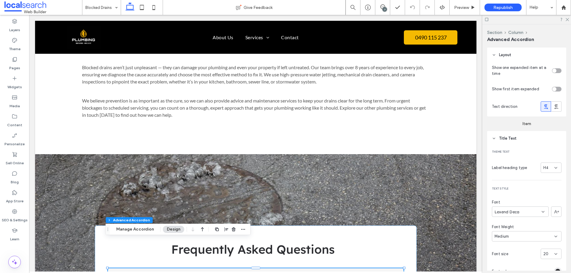
click at [139, 6] on icon at bounding box center [142, 7] width 12 height 12
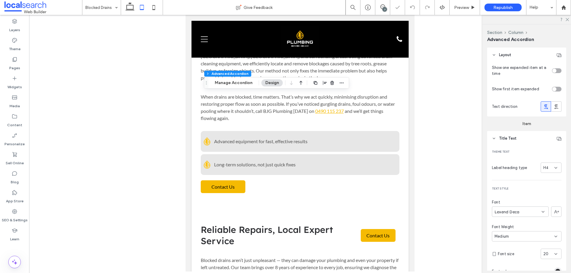
type input "***"
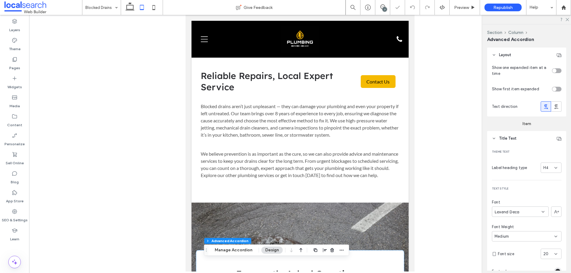
drag, startPoint x: 153, startPoint y: 5, endPoint x: 219, endPoint y: 98, distance: 113.6
click at [153, 4] on icon at bounding box center [154, 7] width 12 height 12
type input "**"
type input "****"
type input "*"
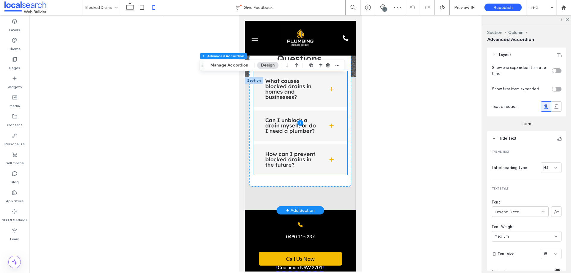
scroll to position [1134, 0]
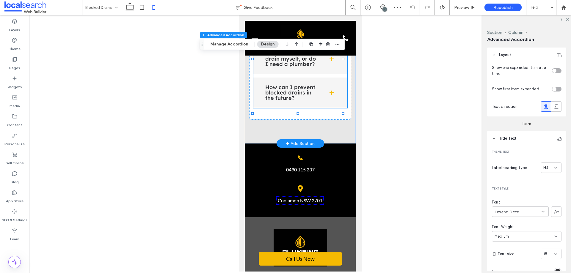
click at [166, 179] on div at bounding box center [300, 143] width 542 height 257
drag, startPoint x: 165, startPoint y: 154, endPoint x: 169, endPoint y: 154, distance: 3.6
click at [165, 154] on div at bounding box center [300, 143] width 542 height 257
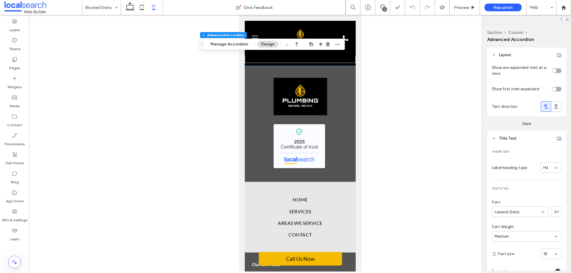
scroll to position [1312, 0]
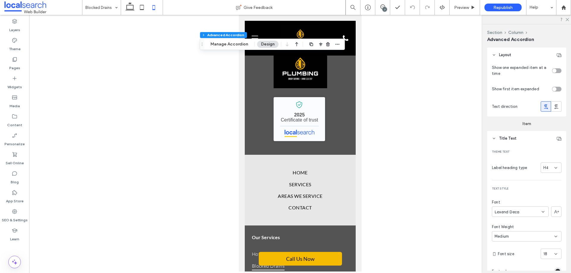
click at [211, 139] on div at bounding box center [300, 143] width 542 height 257
click at [156, 107] on div at bounding box center [300, 143] width 542 height 257
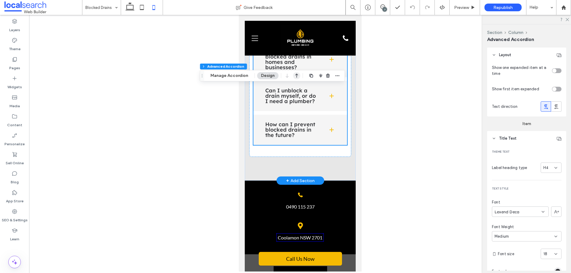
scroll to position [926, 0]
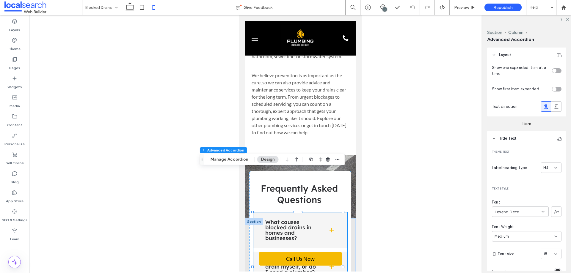
click at [193, 103] on div at bounding box center [300, 143] width 542 height 257
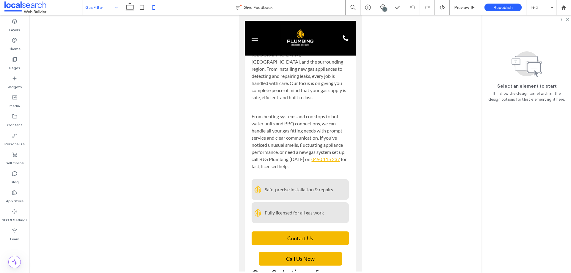
drag, startPoint x: 126, startPoint y: 150, endPoint x: 208, endPoint y: 151, distance: 82.1
click at [126, 151] on div at bounding box center [300, 143] width 542 height 257
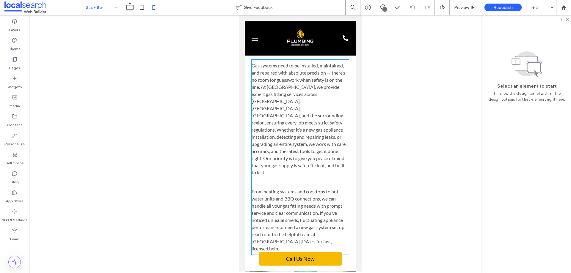
scroll to position [952, 0]
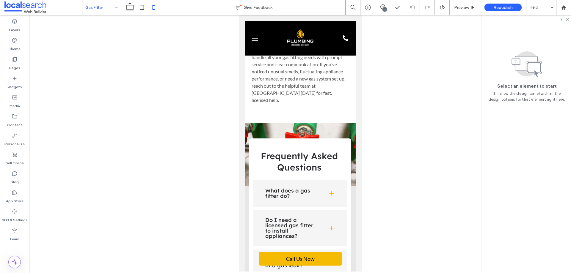
click at [158, 133] on div at bounding box center [300, 143] width 542 height 257
click at [134, 59] on div at bounding box center [300, 143] width 542 height 257
click at [165, 145] on div at bounding box center [300, 143] width 542 height 257
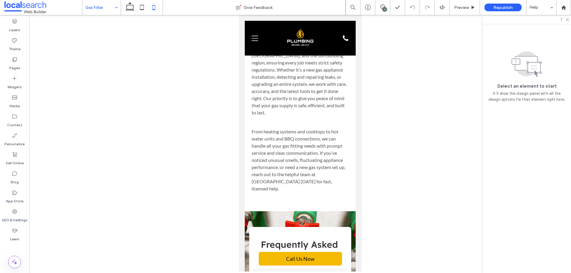
scroll to position [862, 0]
click at [127, 150] on div at bounding box center [300, 143] width 542 height 257
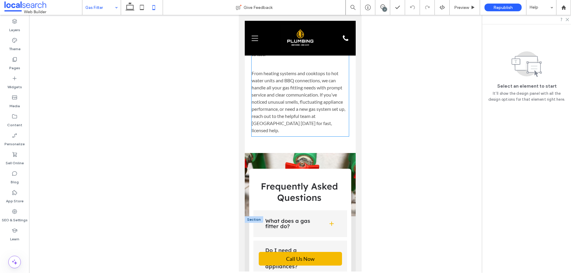
scroll to position [922, 0]
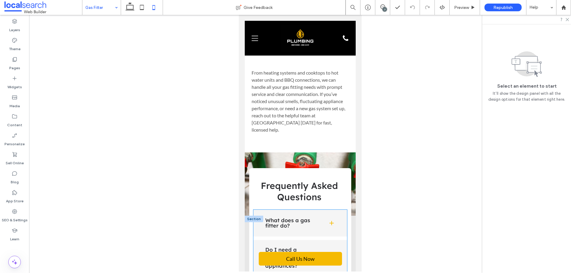
click at [294, 210] on span at bounding box center [300, 258] width 94 height 96
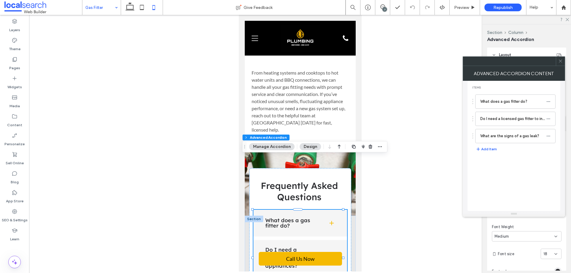
click at [562, 60] on icon at bounding box center [560, 61] width 4 height 4
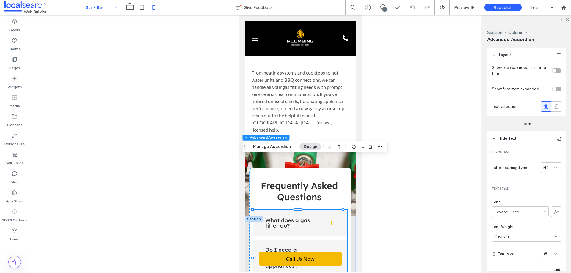
click at [153, 161] on div at bounding box center [300, 143] width 542 height 257
click at [19, 251] on div "Layers Theme Pages Widgets Media Content Personalize Sell Online Blog App Store…" at bounding box center [14, 144] width 29 height 258
click at [20, 251] on div "Layers Theme Pages Widgets Media Content Personalize Sell Online Blog App Store…" at bounding box center [14, 144] width 29 height 258
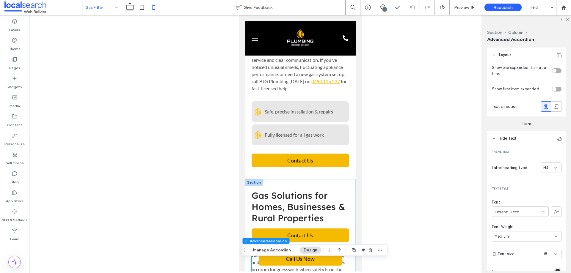
scroll to position [595, 0]
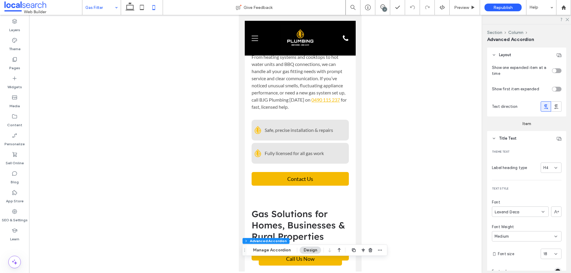
click at [20, 249] on div at bounding box center [14, 247] width 29 height 6
click at [17, 251] on div "Layers Theme Pages Widgets Media Content Personalize Sell Online Blog App Store…" at bounding box center [14, 144] width 29 height 258
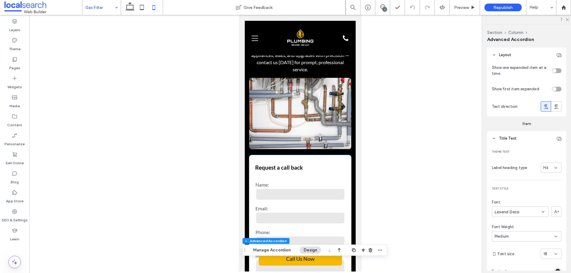
scroll to position [30, 0]
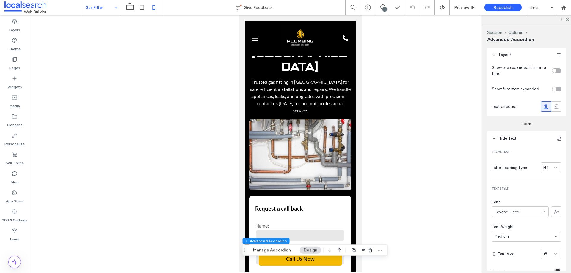
click at [27, 249] on div at bounding box center [14, 247] width 29 height 6
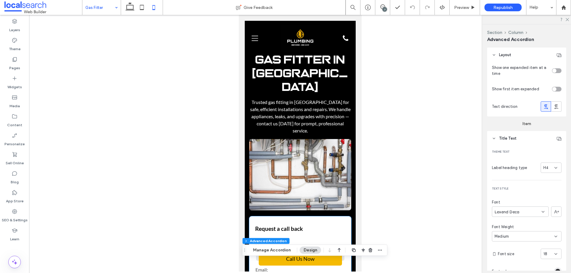
scroll to position [0, 0]
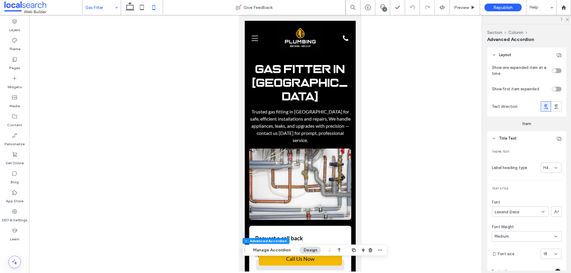
click at [23, 247] on div at bounding box center [14, 247] width 29 height 6
drag, startPoint x: 83, startPoint y: 132, endPoint x: 72, endPoint y: 135, distance: 11.4
click at [83, 134] on div at bounding box center [300, 143] width 542 height 257
click at [23, 251] on div "Layers Theme Pages Widgets Media Content Personalize Sell Online Blog App Store…" at bounding box center [14, 144] width 29 height 258
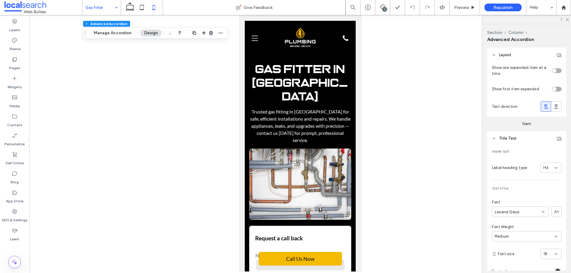
drag, startPoint x: 242, startPoint y: 252, endPoint x: 83, endPoint y: 35, distance: 269.5
click at [83, 35] on div "Drag" at bounding box center [85, 33] width 4 height 11
click at [98, 72] on div at bounding box center [300, 143] width 542 height 257
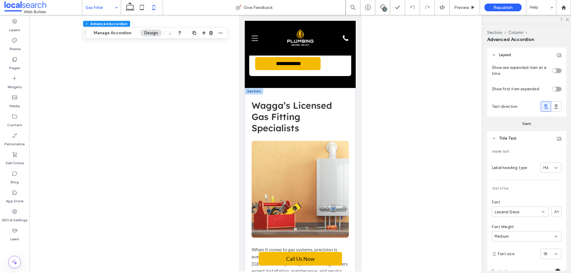
scroll to position [357, 0]
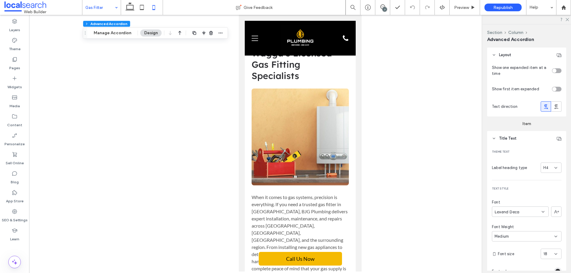
click at [22, 252] on div "Layers Theme Pages Widgets Media Content Personalize Sell Online Blog App Store…" at bounding box center [14, 144] width 29 height 258
drag, startPoint x: 87, startPoint y: 32, endPoint x: 86, endPoint y: 28, distance: 4.3
click at [86, 28] on icon "Drag" at bounding box center [84, 29] width 5 height 4
drag, startPoint x: 107, startPoint y: 131, endPoint x: 221, endPoint y: 160, distance: 117.3
click at [118, 137] on div at bounding box center [300, 143] width 542 height 257
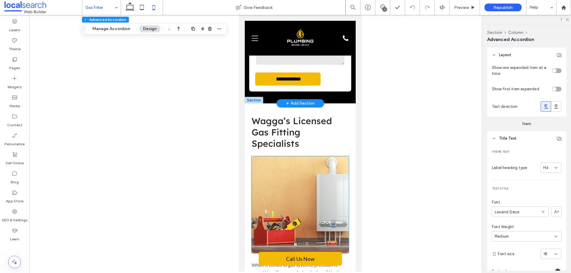
scroll to position [117, 0]
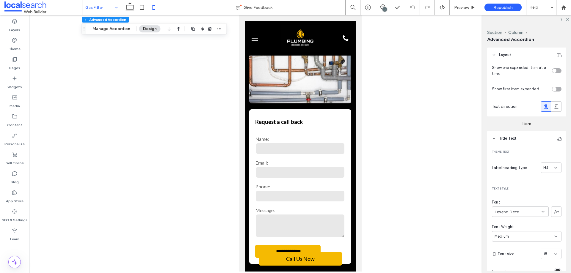
drag, startPoint x: 191, startPoint y: 153, endPoint x: 208, endPoint y: 134, distance: 24.8
click at [191, 153] on div at bounding box center [300, 143] width 542 height 257
click at [421, 156] on div at bounding box center [300, 143] width 542 height 257
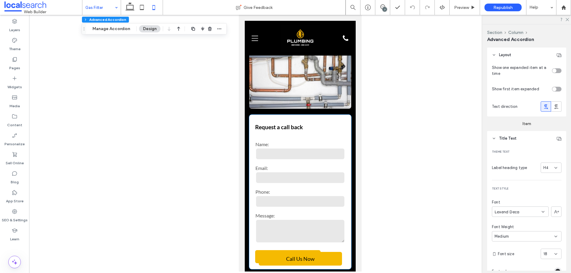
scroll to position [0, 0]
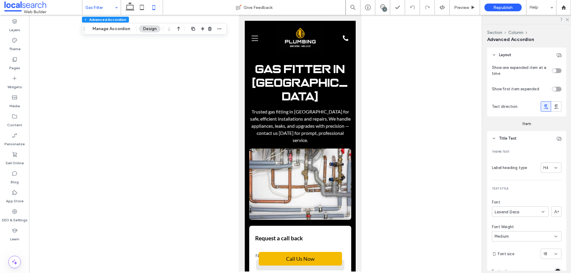
click at [204, 101] on div at bounding box center [300, 143] width 542 height 257
drag, startPoint x: 184, startPoint y: 86, endPoint x: 188, endPoint y: 85, distance: 4.0
click at [187, 85] on div at bounding box center [300, 143] width 542 height 257
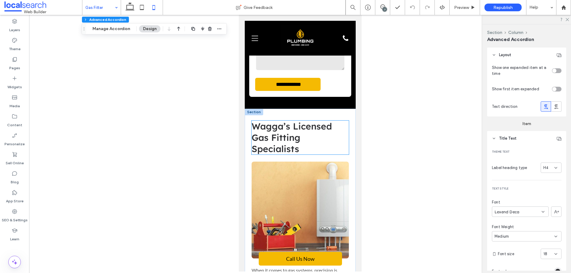
scroll to position [297, 0]
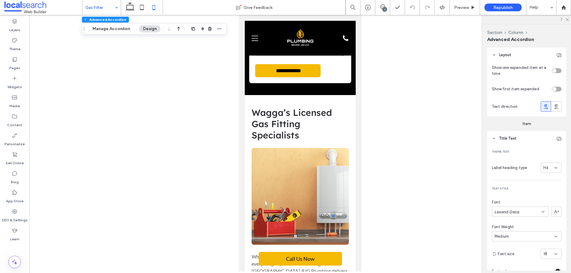
click at [181, 210] on div at bounding box center [300, 143] width 542 height 257
click at [192, 220] on div at bounding box center [300, 143] width 542 height 257
click at [146, 186] on div at bounding box center [300, 143] width 542 height 257
click at [177, 166] on div at bounding box center [300, 143] width 542 height 257
drag, startPoint x: 214, startPoint y: 195, endPoint x: 220, endPoint y: 195, distance: 6.5
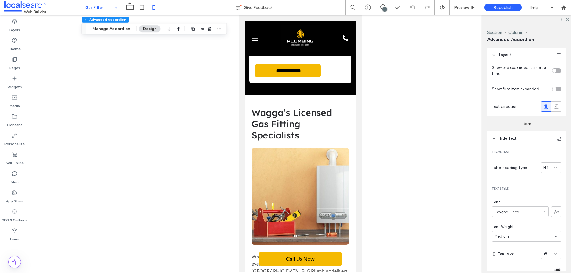
click at [219, 197] on div at bounding box center [300, 143] width 542 height 257
click at [182, 192] on div at bounding box center [300, 143] width 542 height 257
drag, startPoint x: 424, startPoint y: 121, endPoint x: 446, endPoint y: 12, distance: 111.3
click at [425, 119] on div at bounding box center [300, 143] width 542 height 257
click at [195, 121] on div at bounding box center [300, 143] width 542 height 257
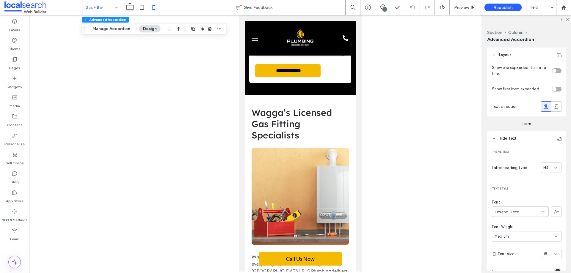
drag, startPoint x: 94, startPoint y: 180, endPoint x: 84, endPoint y: 191, distance: 14.5
click at [95, 179] on div at bounding box center [300, 143] width 542 height 257
click at [99, 136] on div at bounding box center [300, 143] width 542 height 257
click at [26, 252] on div "Layers Theme Pages Widgets Media Content Personalize Sell Online Blog App Store…" at bounding box center [14, 144] width 29 height 258
click at [99, 198] on div at bounding box center [300, 143] width 542 height 257
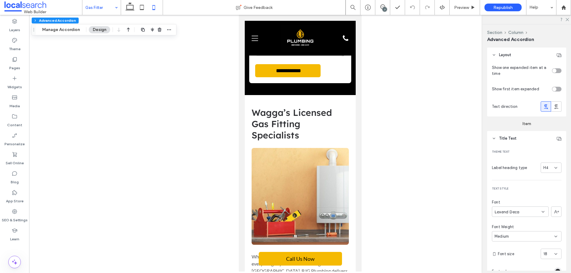
drag, startPoint x: 82, startPoint y: 29, endPoint x: 32, endPoint y: 30, distance: 50.3
click at [32, 30] on icon "Drag" at bounding box center [34, 30] width 5 height 4
click at [67, 70] on div at bounding box center [300, 143] width 542 height 257
click at [25, 252] on div "Layers Theme Pages Widgets Media Content Personalize Sell Online Blog App Store…" at bounding box center [14, 144] width 29 height 258
click at [101, 112] on div at bounding box center [300, 143] width 542 height 257
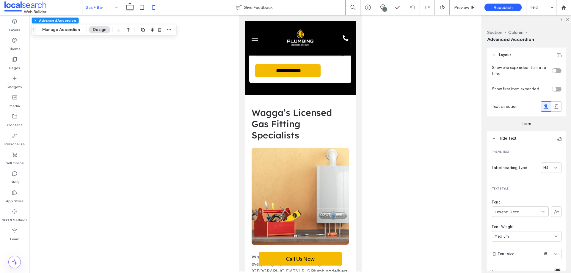
click at [133, 104] on div at bounding box center [300, 143] width 542 height 257
click at [25, 251] on div "Layers Theme Pages Widgets Media Content Personalize Sell Online Blog App Store…" at bounding box center [14, 144] width 29 height 258
click at [97, 196] on div at bounding box center [300, 143] width 542 height 257
click at [23, 252] on div "Layers Theme Pages Widgets Media Content Personalize Sell Online Blog App Store…" at bounding box center [14, 144] width 29 height 258
click at [24, 249] on div "Layers Theme Pages Widgets Media Content Personalize Sell Online Blog App Store…" at bounding box center [14, 144] width 29 height 258
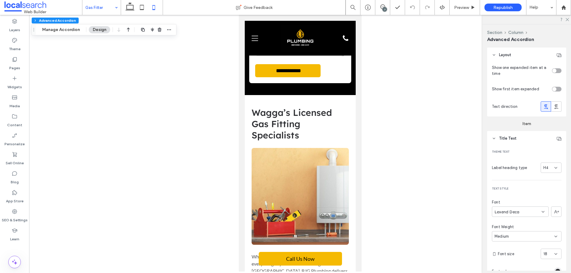
click at [163, 195] on div at bounding box center [300, 143] width 542 height 257
drag, startPoint x: 197, startPoint y: 114, endPoint x: 194, endPoint y: 119, distance: 4.9
click at [197, 114] on div at bounding box center [300, 143] width 542 height 257
click at [177, 125] on div at bounding box center [300, 143] width 542 height 257
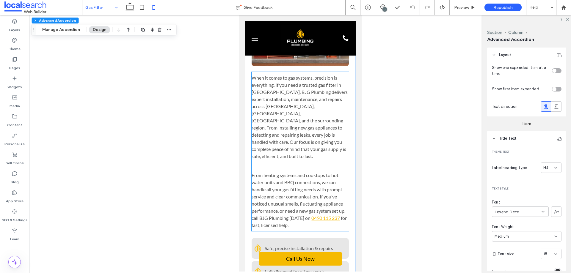
scroll to position [387, 0]
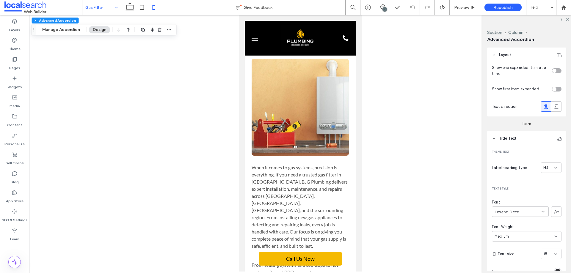
click at [120, 182] on div at bounding box center [300, 143] width 542 height 257
click at [23, 247] on div at bounding box center [14, 247] width 29 height 6
drag, startPoint x: 202, startPoint y: 150, endPoint x: 53, endPoint y: 135, distance: 149.4
click at [202, 150] on div at bounding box center [300, 143] width 542 height 257
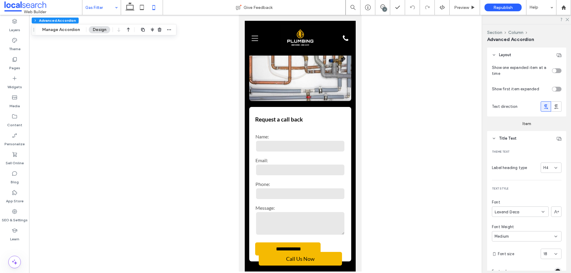
scroll to position [0, 0]
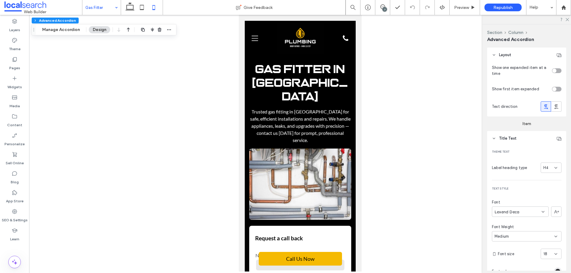
click at [173, 153] on div at bounding box center [300, 143] width 542 height 257
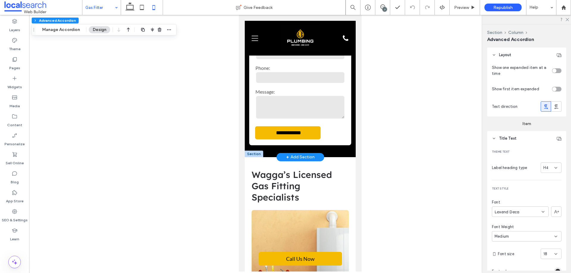
scroll to position [238, 0]
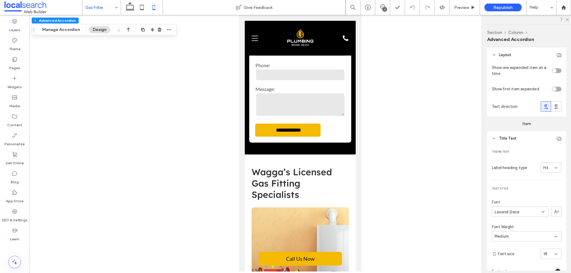
click at [186, 154] on div at bounding box center [300, 143] width 542 height 257
click at [189, 156] on div at bounding box center [300, 143] width 542 height 257
drag, startPoint x: 111, startPoint y: 150, endPoint x: 119, endPoint y: 157, distance: 11.2
click at [113, 148] on div at bounding box center [300, 143] width 542 height 257
click at [99, 122] on div at bounding box center [300, 143] width 542 height 257
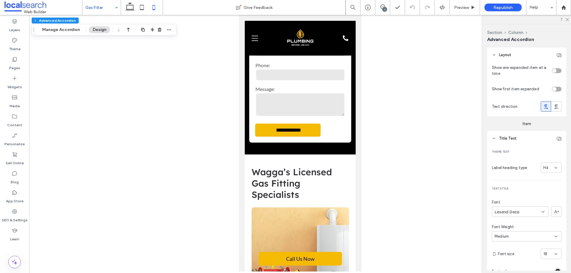
drag, startPoint x: 172, startPoint y: 150, endPoint x: 56, endPoint y: 150, distance: 115.7
click at [170, 150] on div at bounding box center [300, 143] width 542 height 257
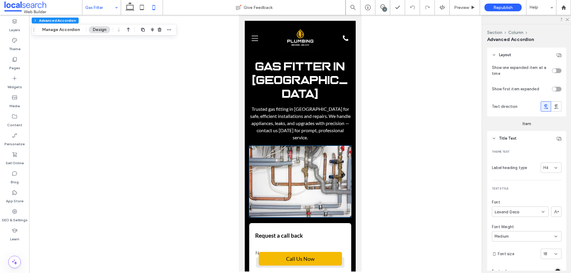
scroll to position [0, 0]
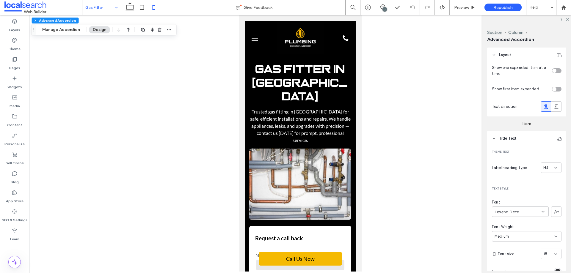
drag, startPoint x: 156, startPoint y: 120, endPoint x: 149, endPoint y: 89, distance: 32.0
click at [156, 118] on div at bounding box center [300, 143] width 542 height 257
click at [158, 114] on div at bounding box center [300, 143] width 542 height 257
click at [143, 129] on div at bounding box center [300, 143] width 542 height 257
click at [144, 133] on div at bounding box center [300, 143] width 542 height 257
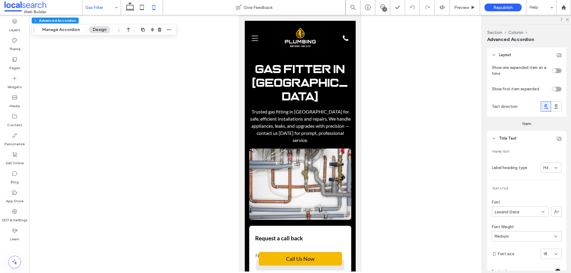
click at [161, 84] on div at bounding box center [300, 143] width 542 height 257
click at [157, 82] on div at bounding box center [300, 143] width 542 height 257
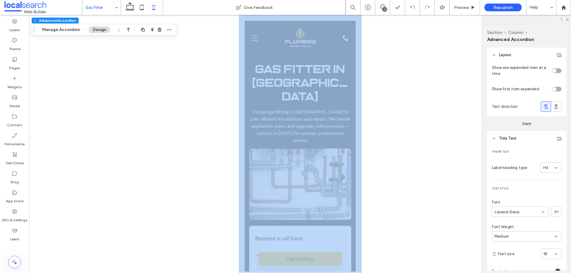
click at [157, 82] on div at bounding box center [300, 143] width 542 height 257
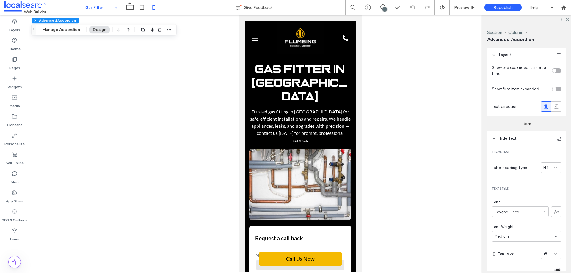
click at [25, 251] on div "Layers Theme Pages Widgets Media Content Personalize Sell Online Blog App Store…" at bounding box center [14, 144] width 29 height 258
click at [113, 220] on div at bounding box center [300, 143] width 542 height 257
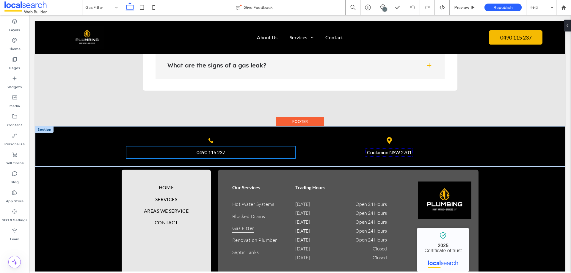
scroll to position [802, 0]
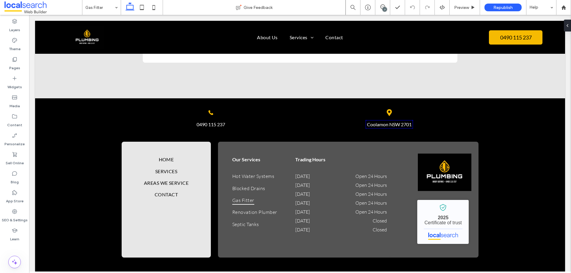
click at [25, 248] on div at bounding box center [14, 247] width 29 height 6
